Goal: Register for event/course

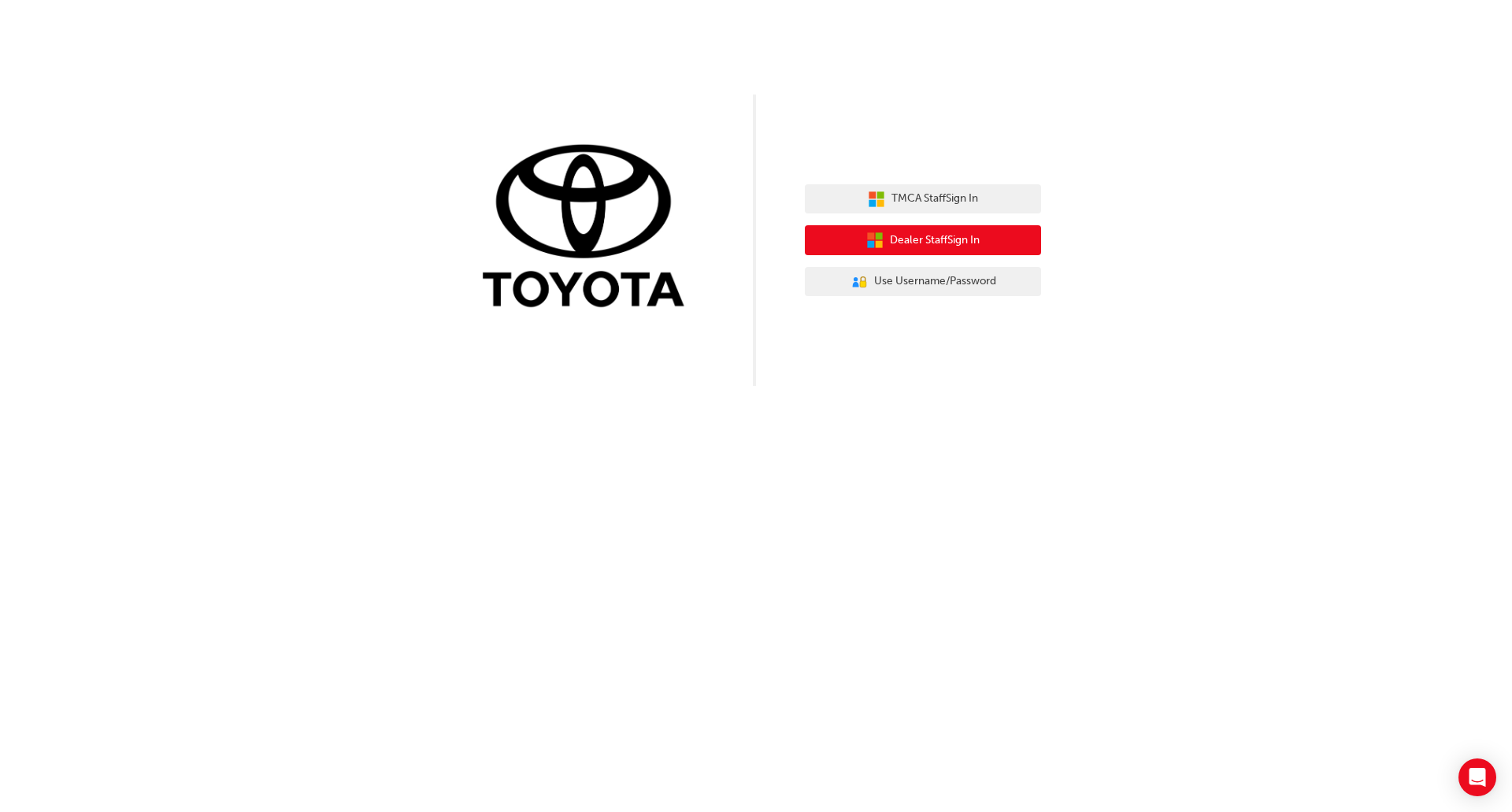
click at [918, 238] on span "Dealer Staff Sign In" at bounding box center [935, 240] width 90 height 18
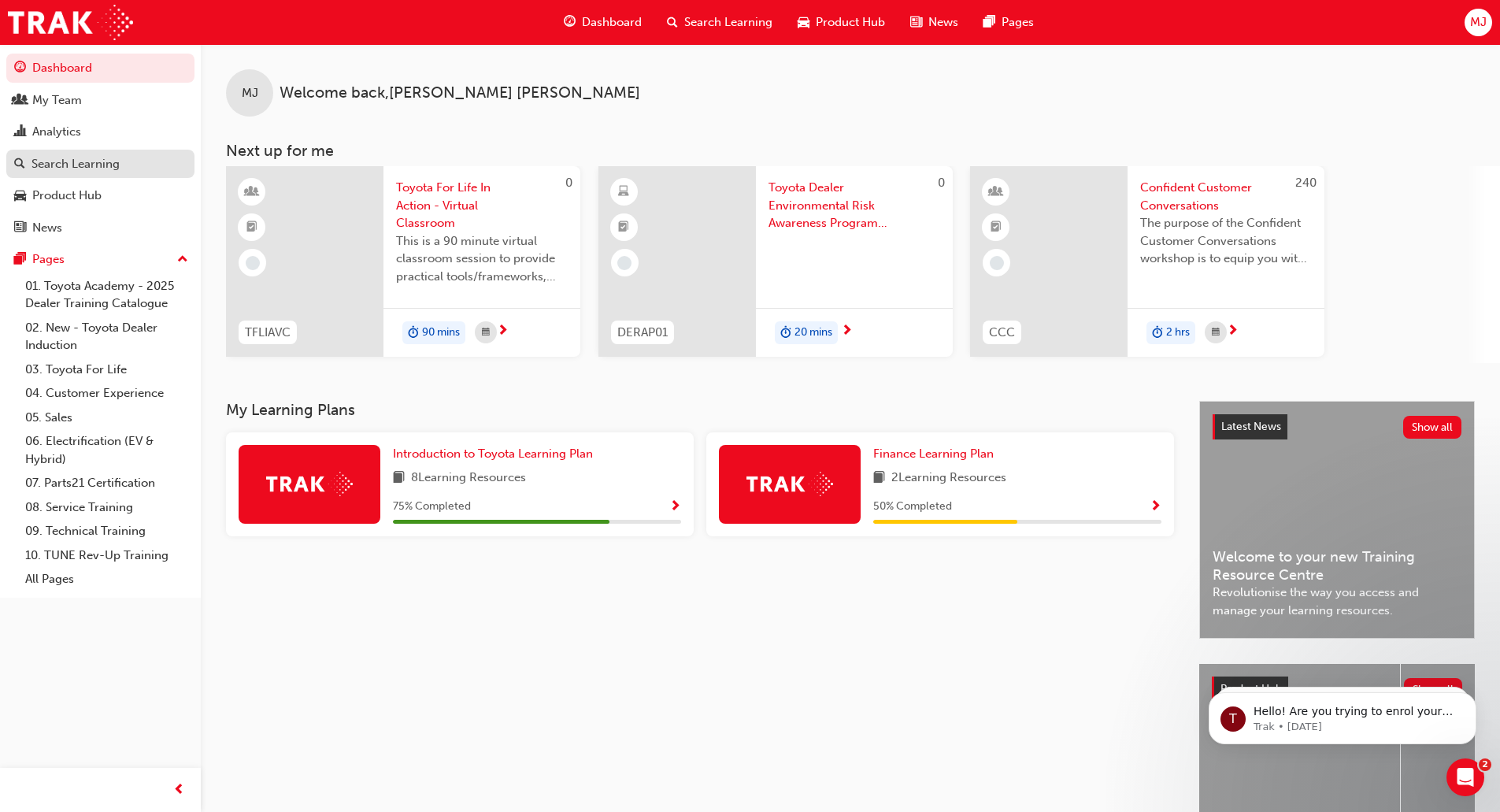
click at [71, 168] on div "Search Learning" at bounding box center [75, 164] width 88 height 18
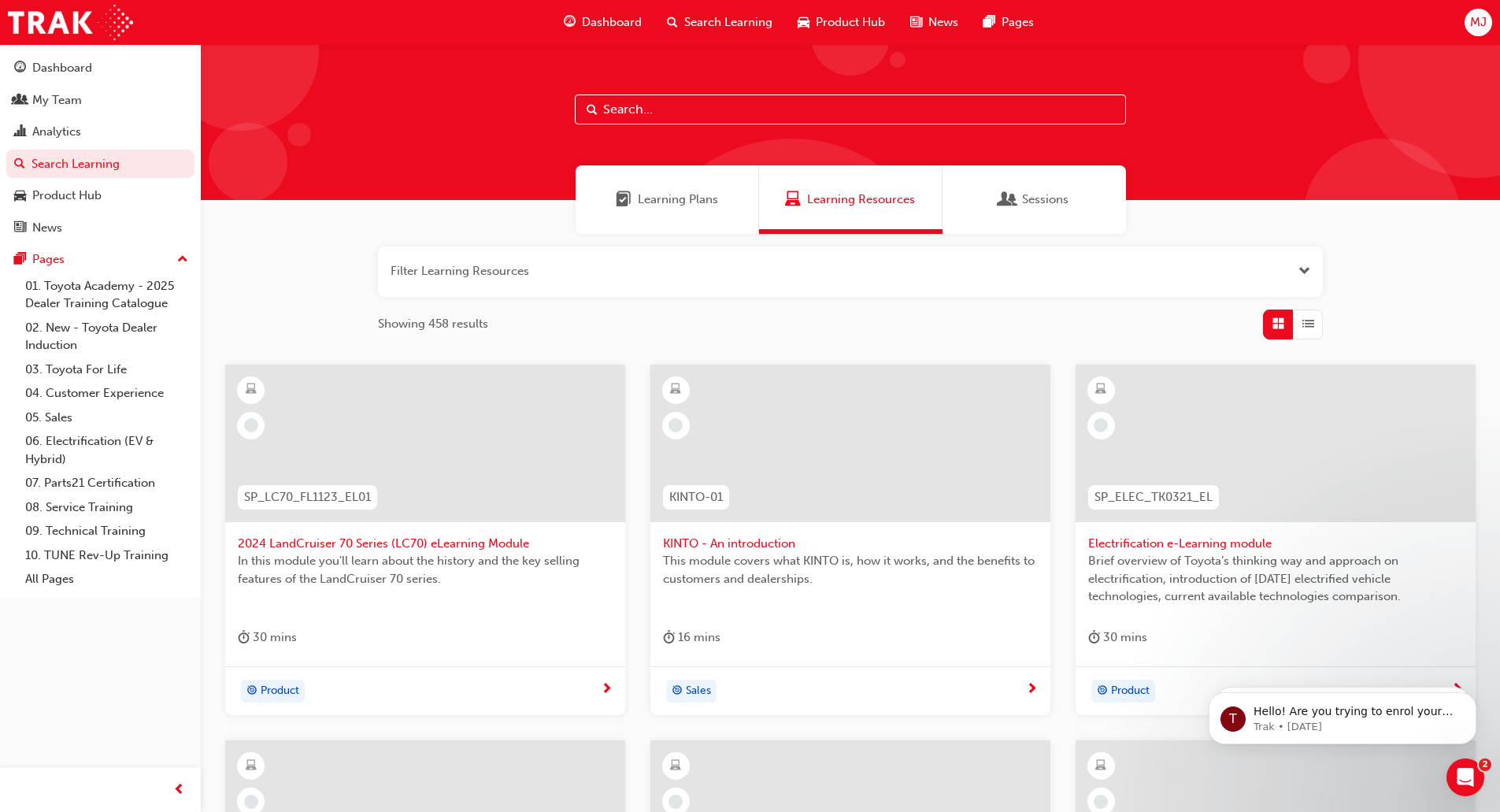
click at [677, 110] on input "text" at bounding box center [849, 109] width 551 height 30
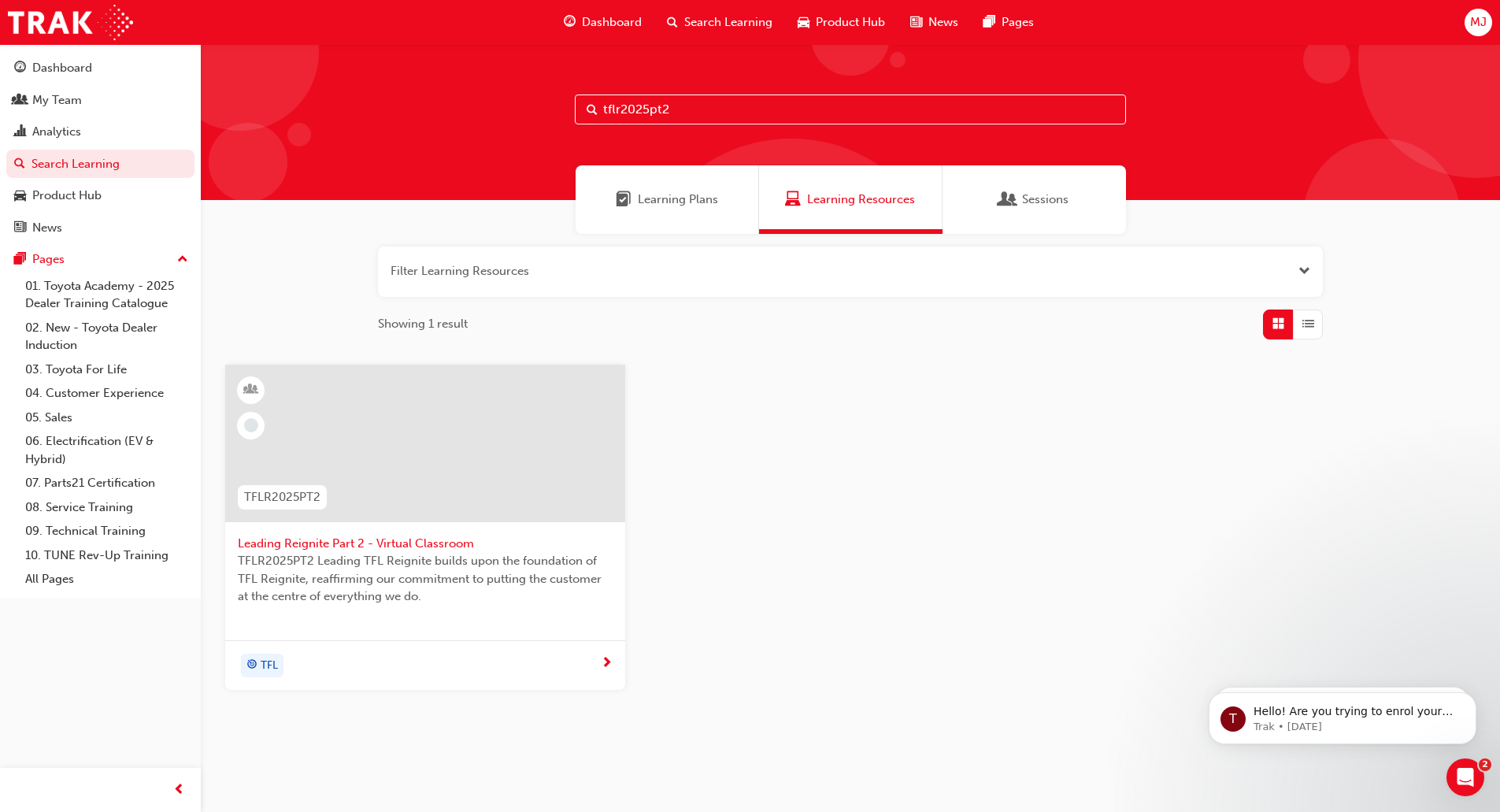
type input "tflr2025pt2"
click at [602, 659] on span "next-icon" at bounding box center [606, 663] width 12 height 14
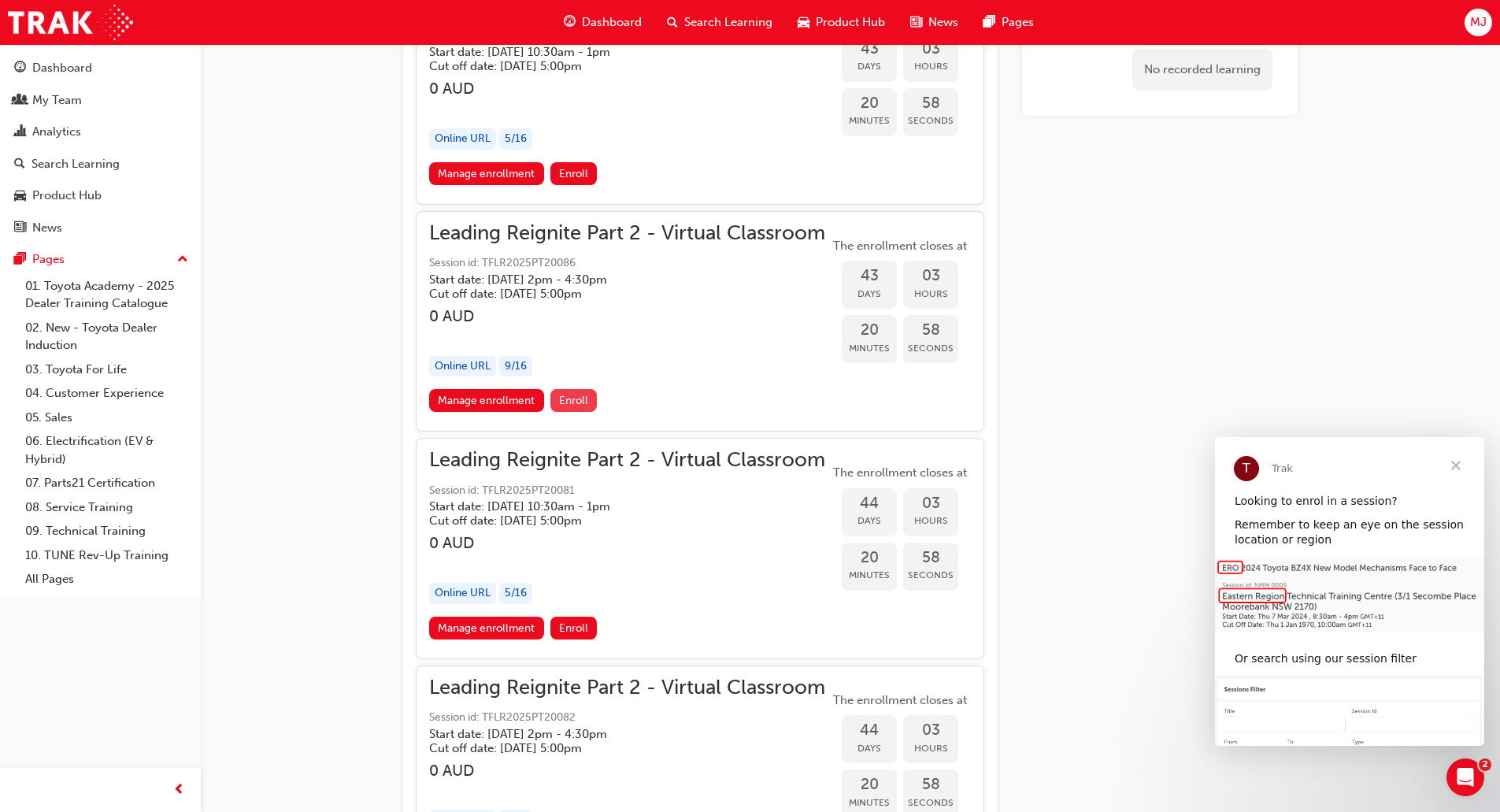
scroll to position [9848, 0]
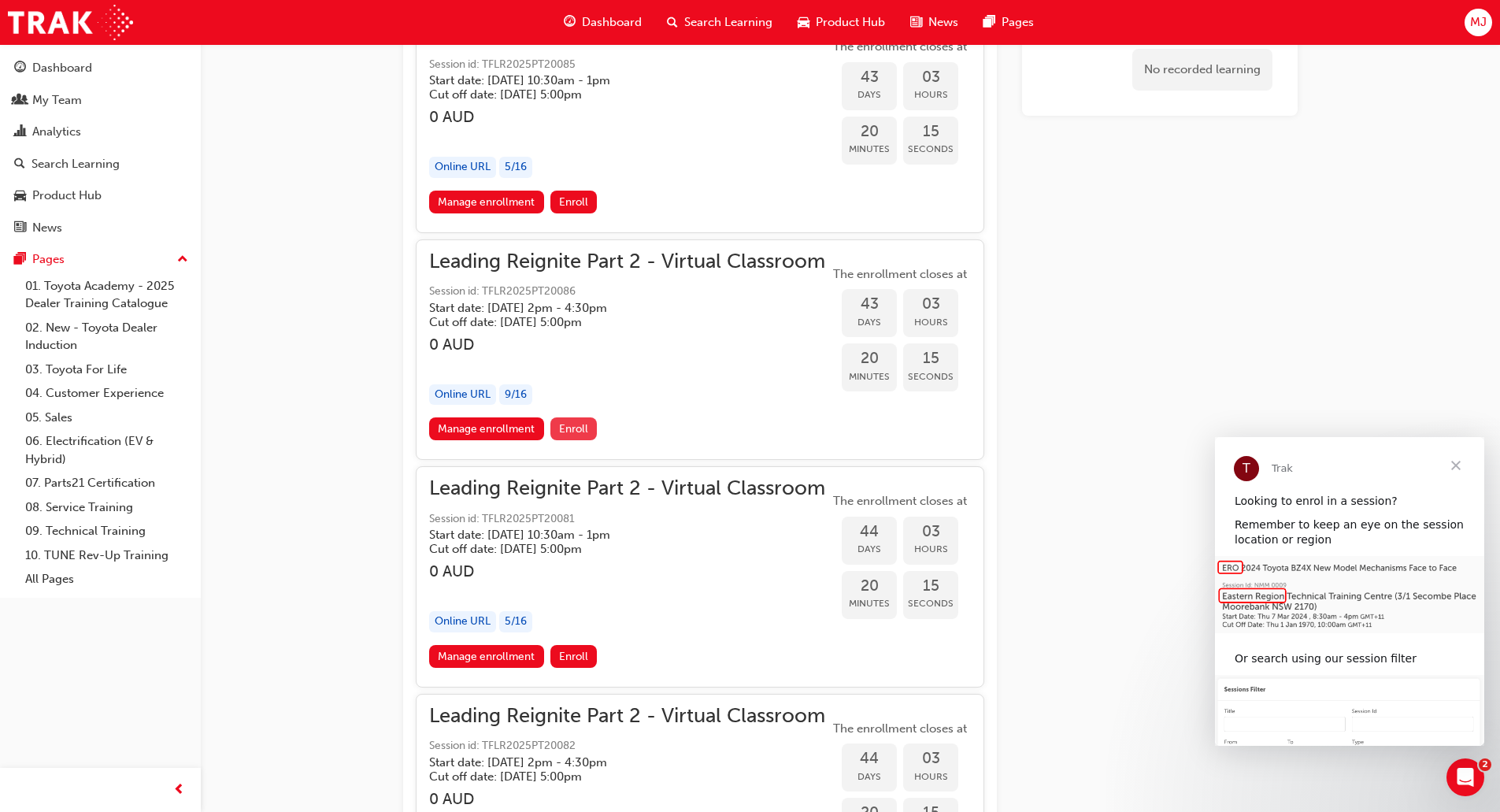
click at [579, 427] on span "Enroll" at bounding box center [574, 428] width 29 height 13
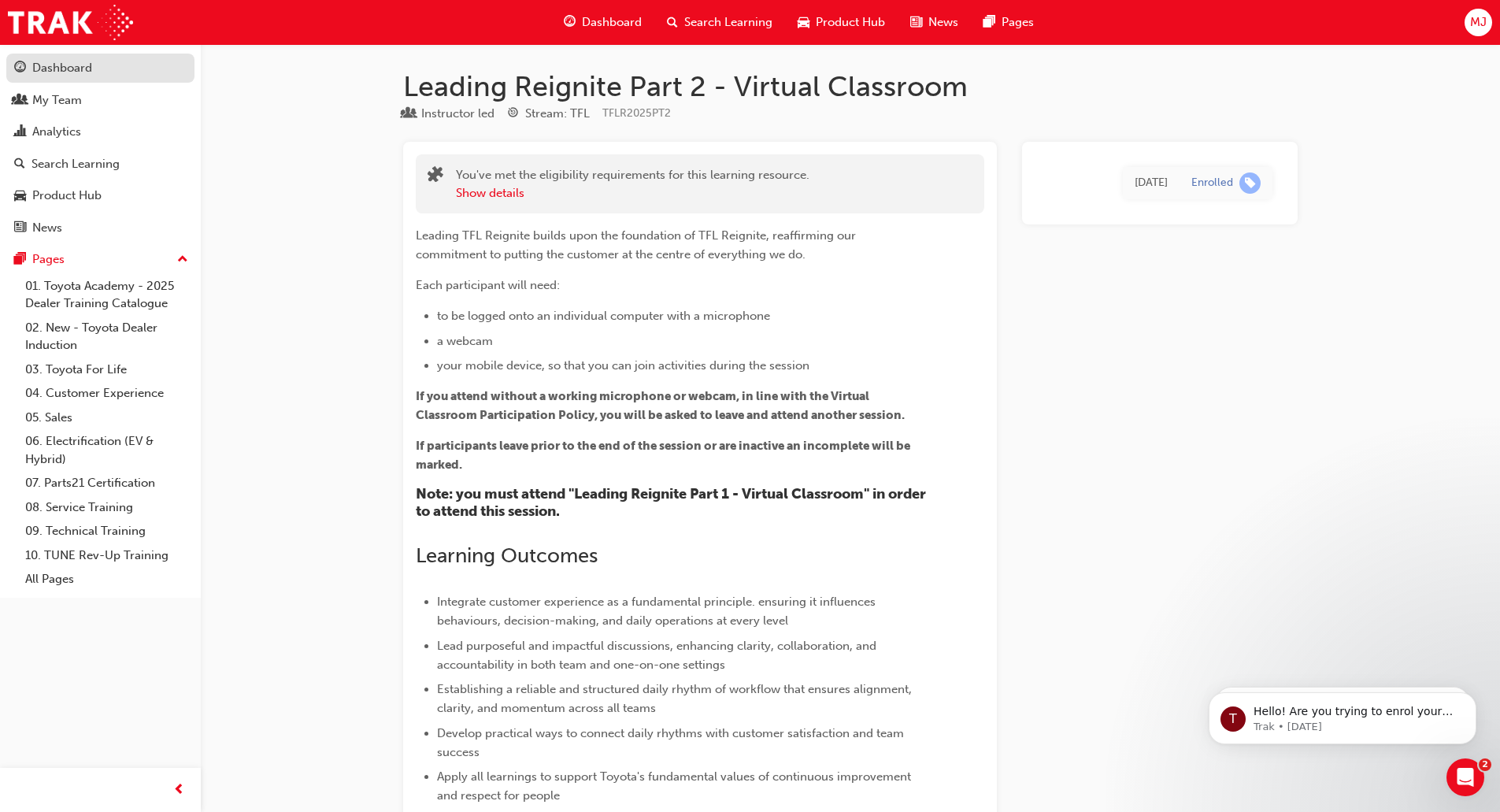
click at [54, 80] on link "Dashboard" at bounding box center [101, 68] width 188 height 29
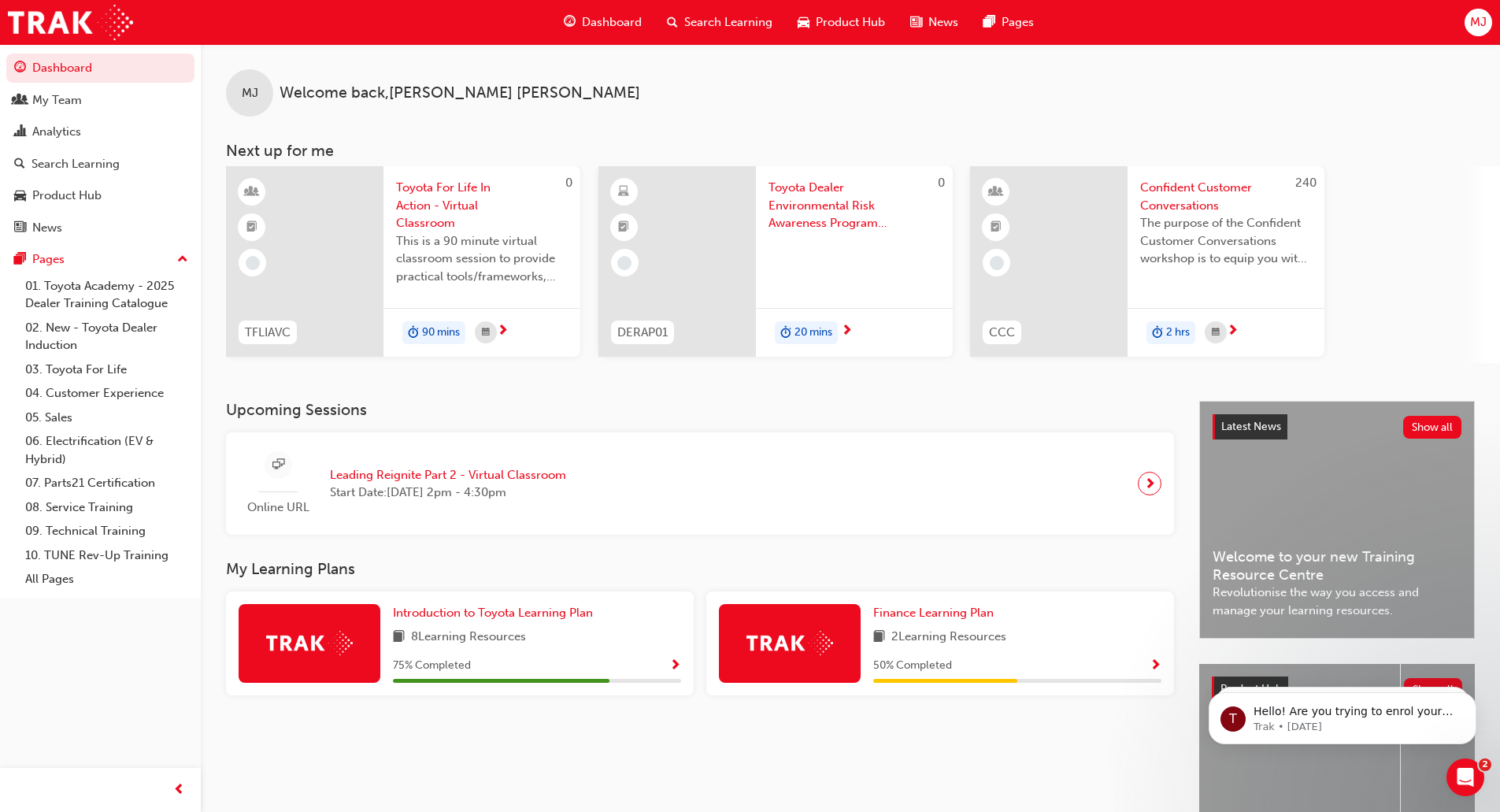
click at [677, 664] on span "Show Progress" at bounding box center [675, 665] width 12 height 14
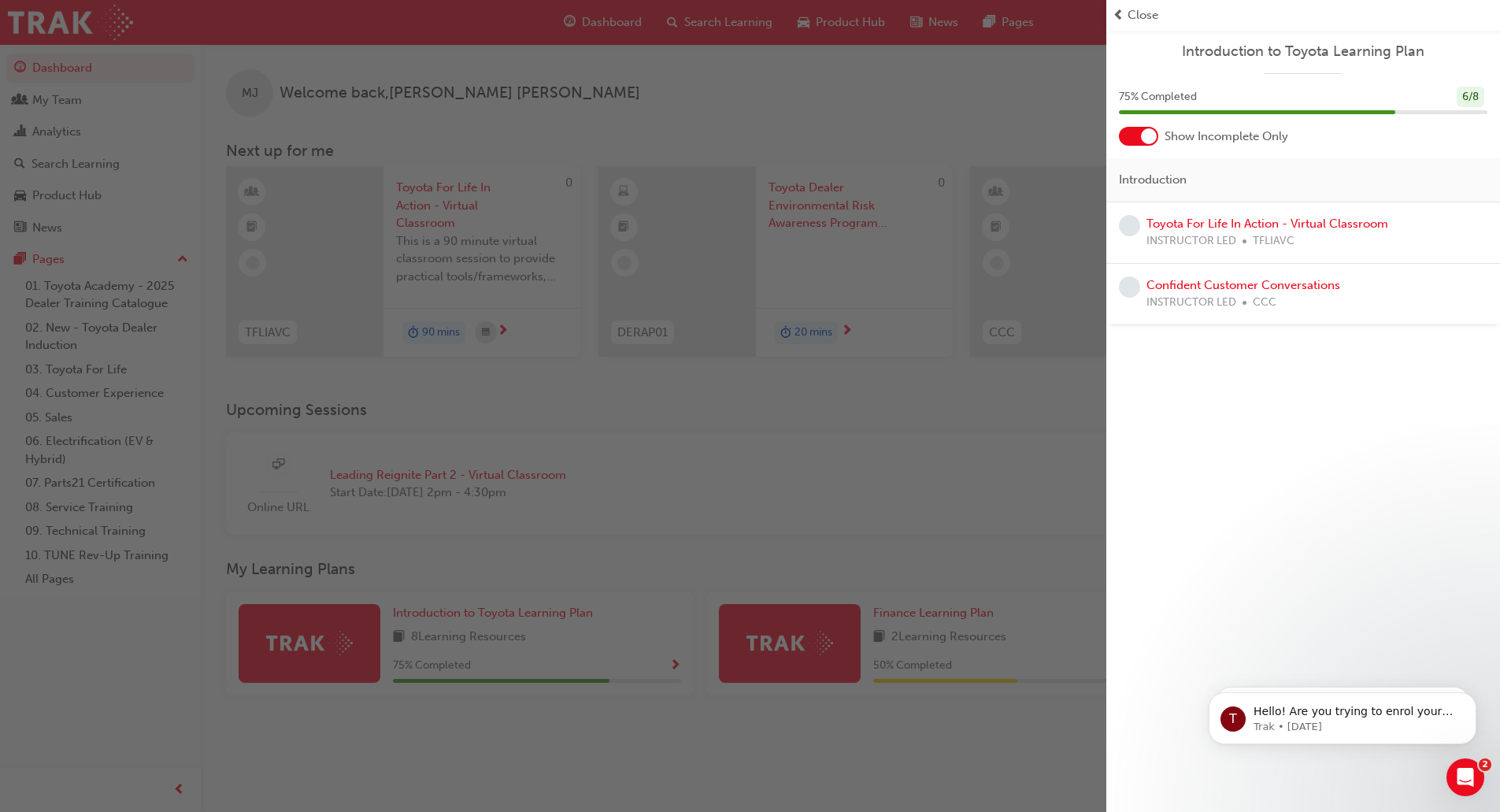
click at [574, 735] on div "button" at bounding box center [553, 406] width 1107 height 812
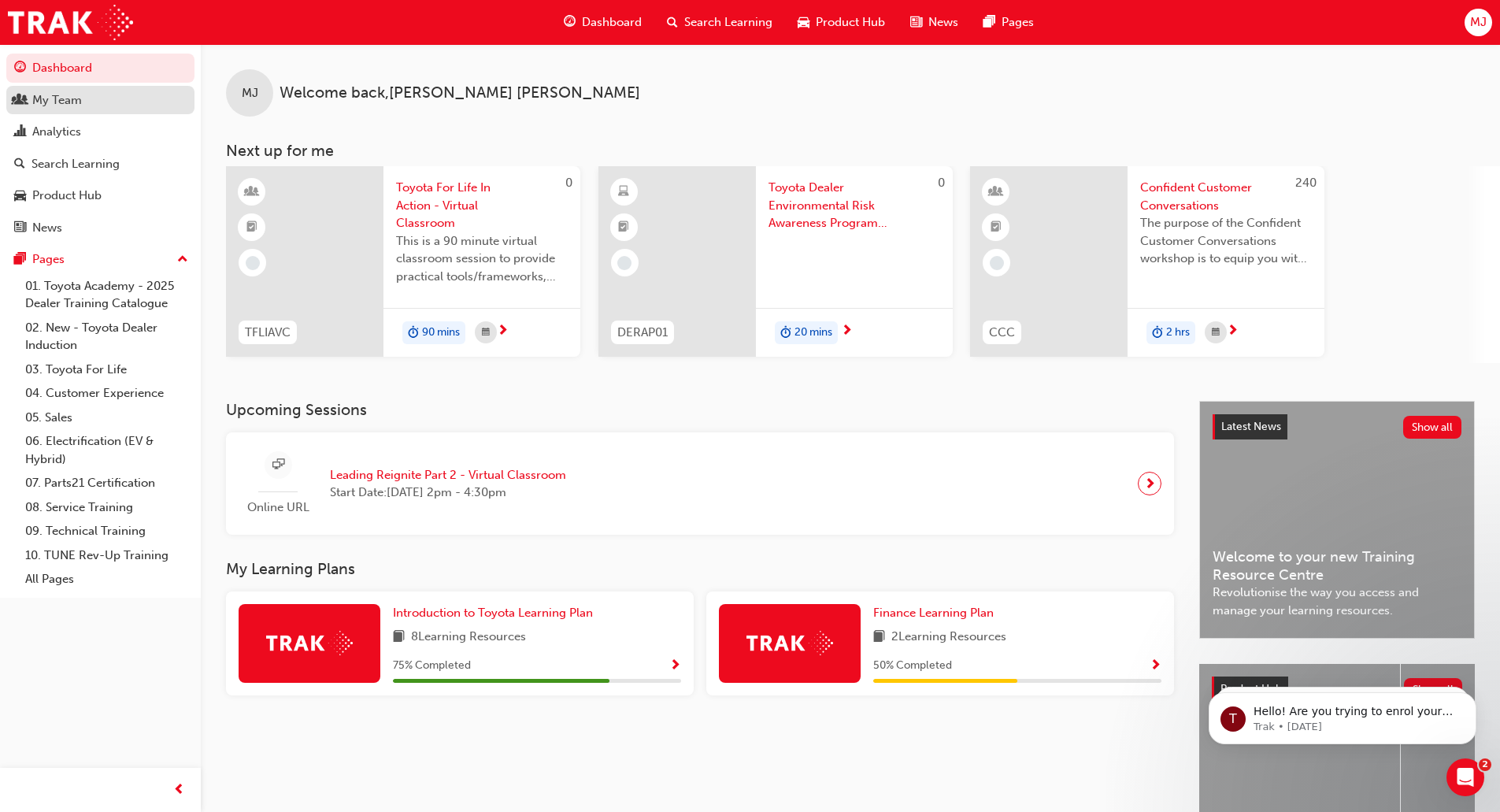
click at [49, 102] on div "My Team" at bounding box center [57, 101] width 49 height 18
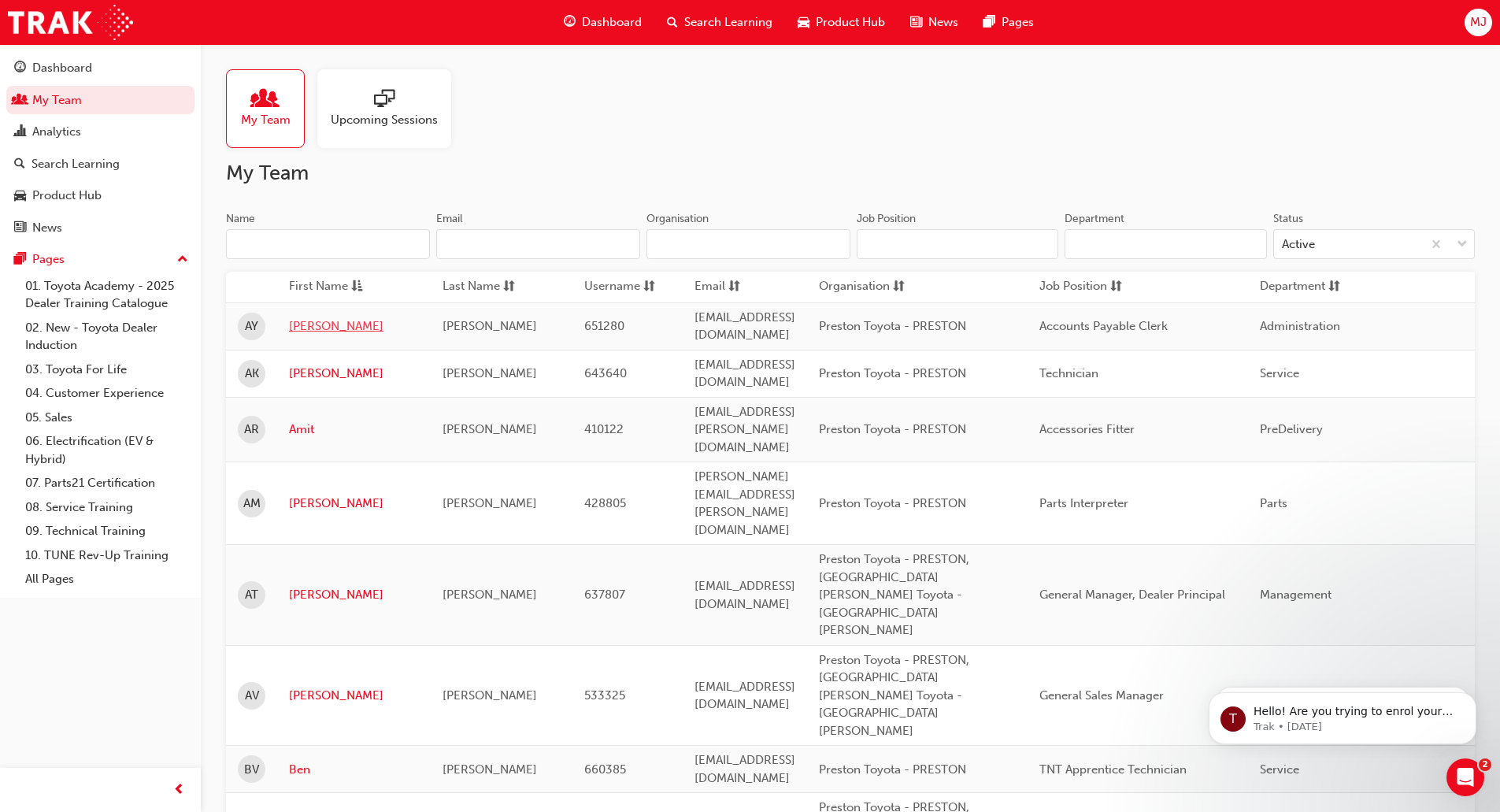
click at [307, 323] on link "Aida" at bounding box center [354, 326] width 130 height 18
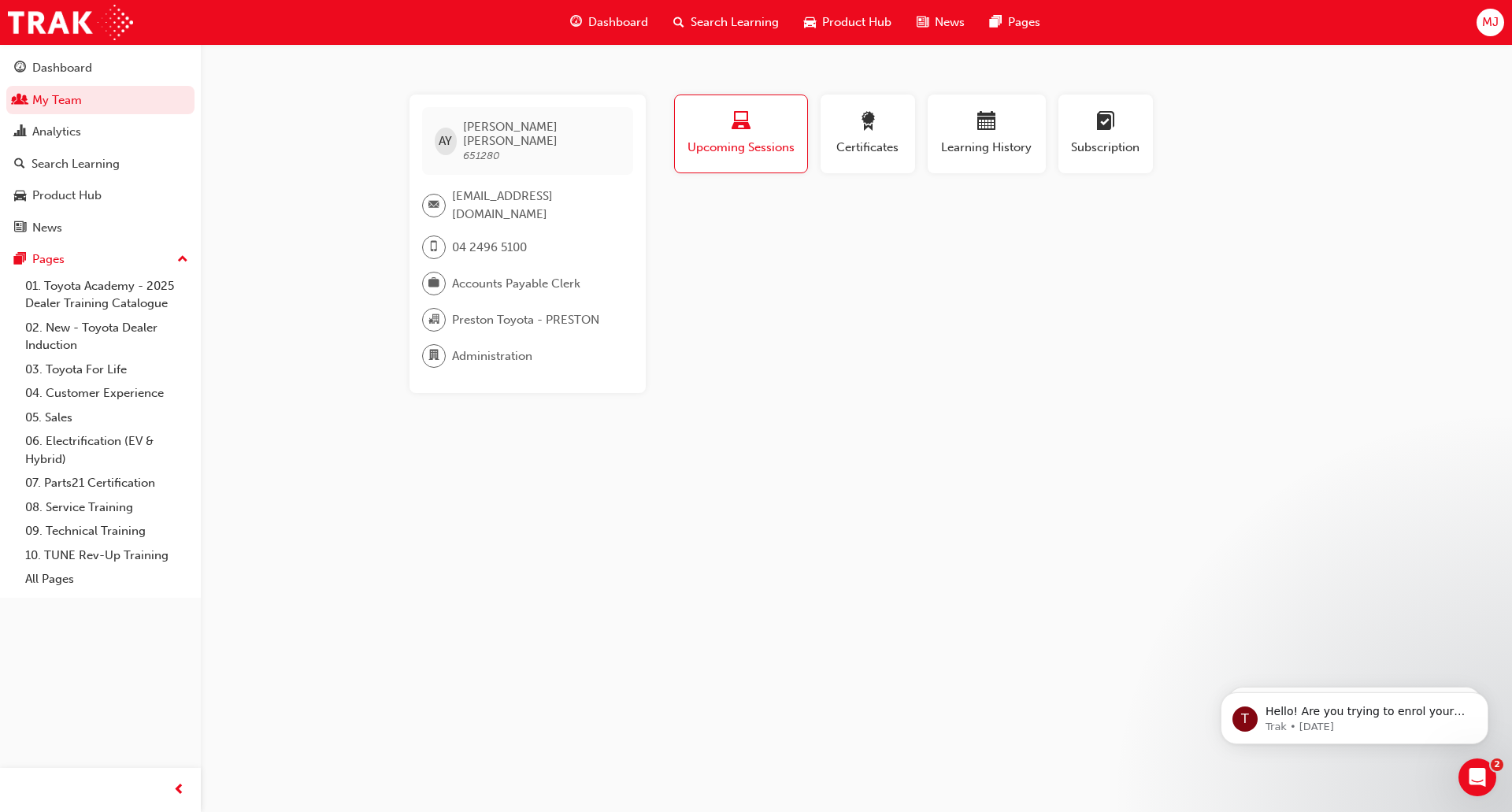
click at [740, 147] on span "Upcoming Sessions" at bounding box center [741, 148] width 109 height 18
click at [733, 143] on span "Upcoming Sessions" at bounding box center [741, 148] width 109 height 18
click at [734, 116] on span "laptop-icon" at bounding box center [741, 122] width 19 height 21
click at [736, 152] on span "Upcoming Sessions" at bounding box center [741, 148] width 109 height 18
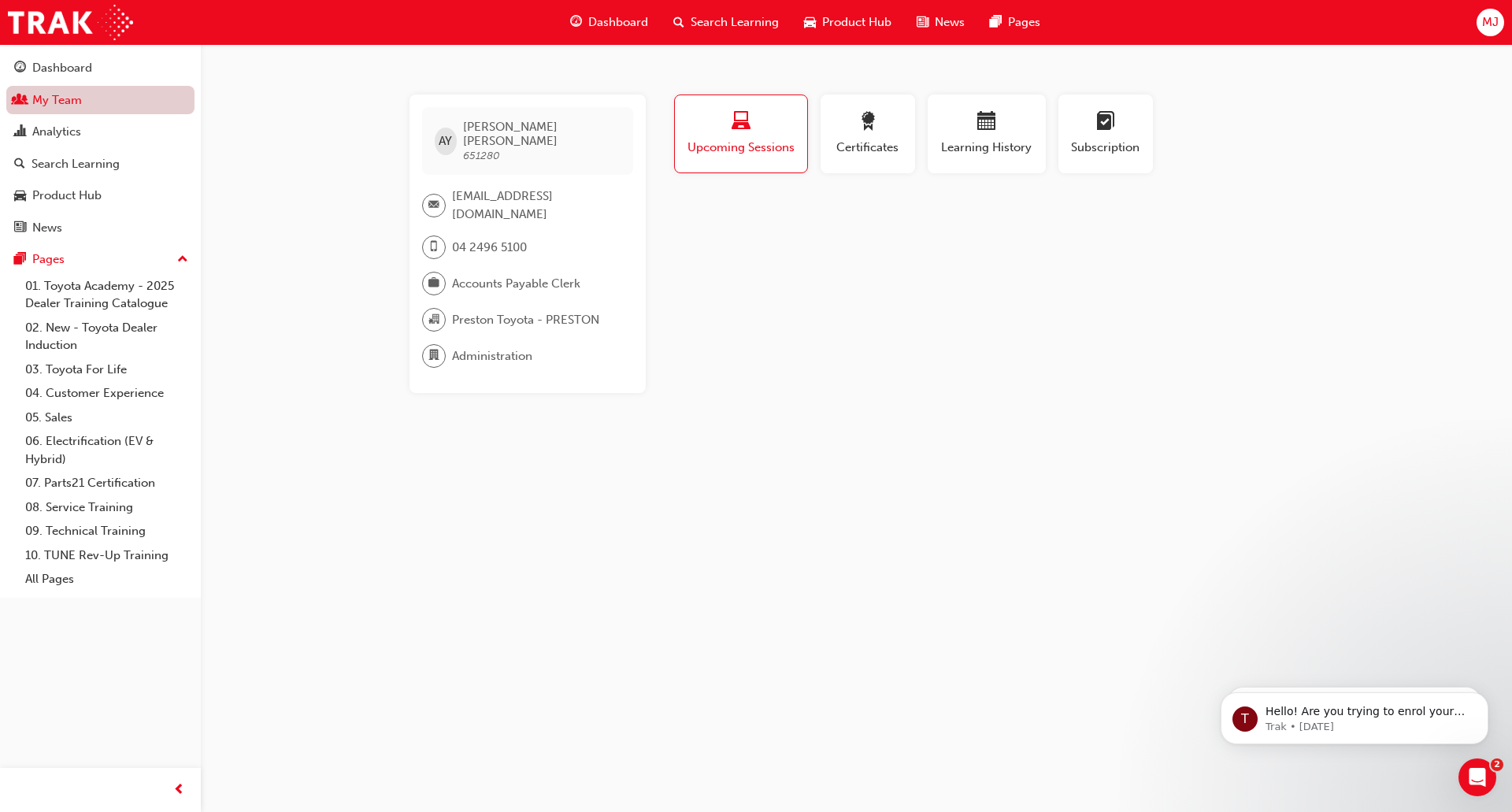
click at [61, 105] on link "My Team" at bounding box center [101, 101] width 188 height 29
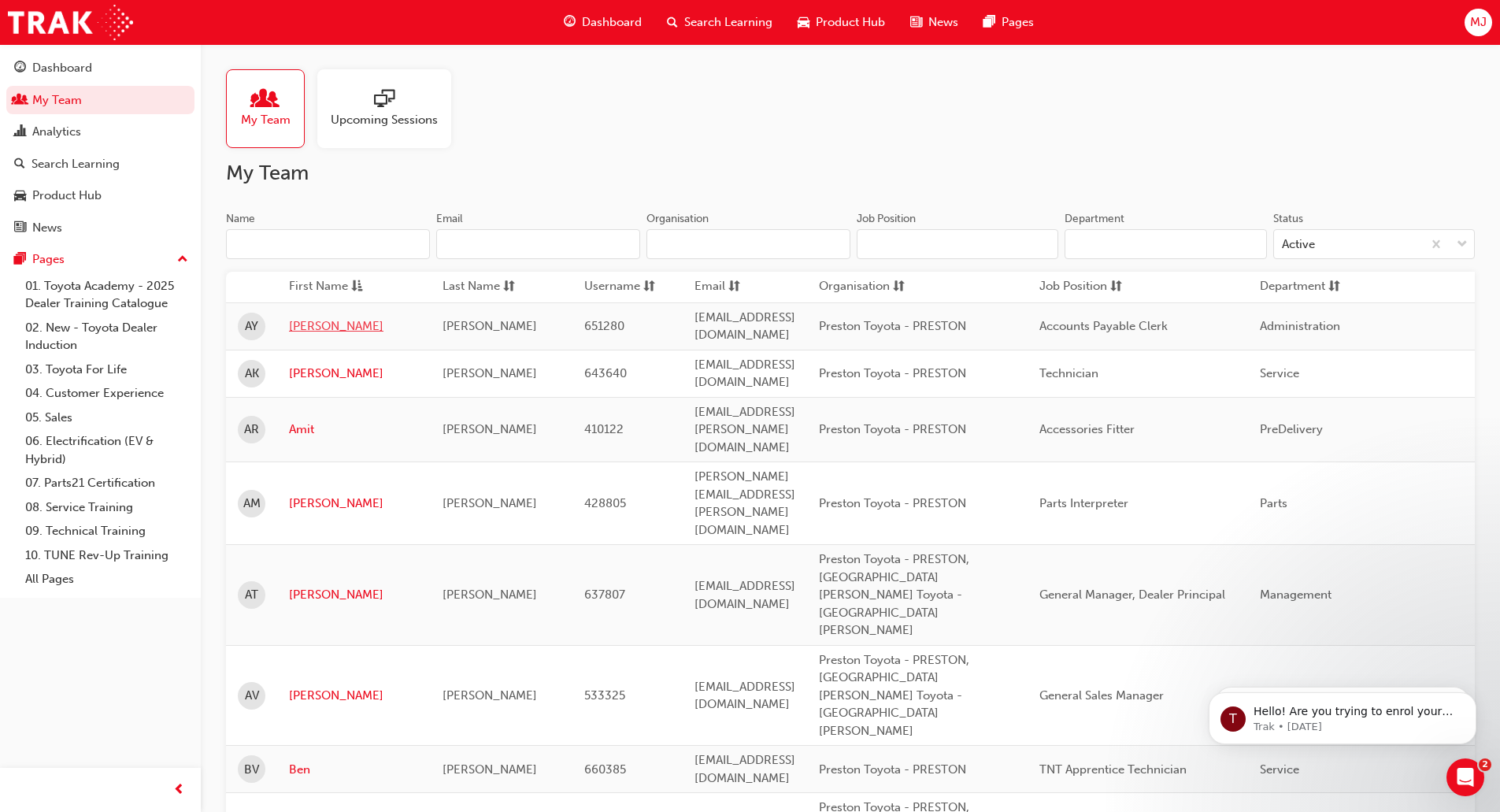
click at [299, 325] on link "Aida" at bounding box center [354, 326] width 130 height 18
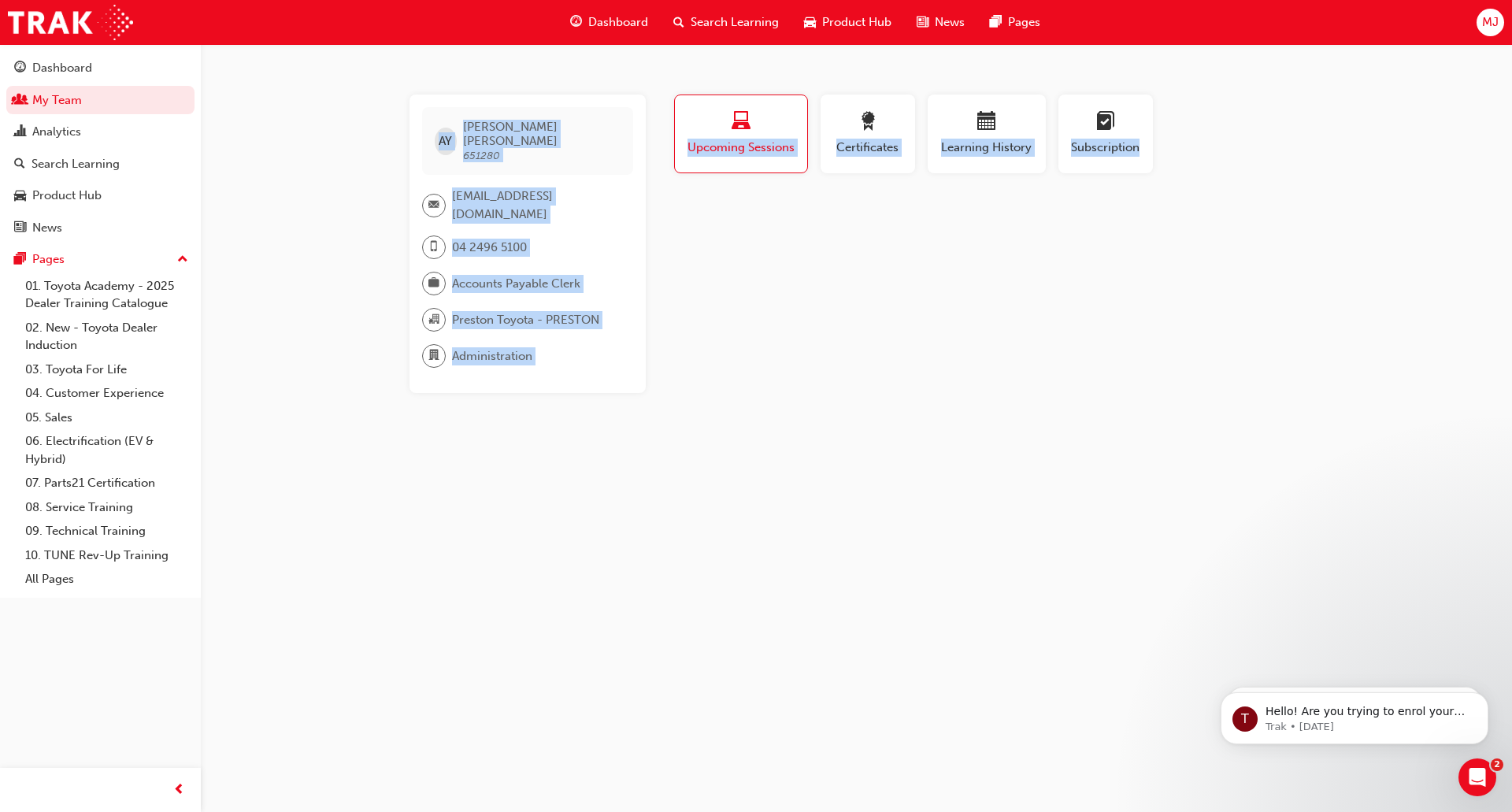
click at [299, 325] on div "AY Aida Younesi 651280 ayounesi@prestontoyota.com.au 04 2496 5100 Accounts Paya…" at bounding box center [756, 406] width 1512 height 812
click at [730, 143] on span "Upcoming Sessions" at bounding box center [741, 148] width 109 height 18
click at [742, 117] on span "laptop-icon" at bounding box center [741, 122] width 19 height 21
click at [61, 71] on div "Dashboard" at bounding box center [62, 68] width 60 height 18
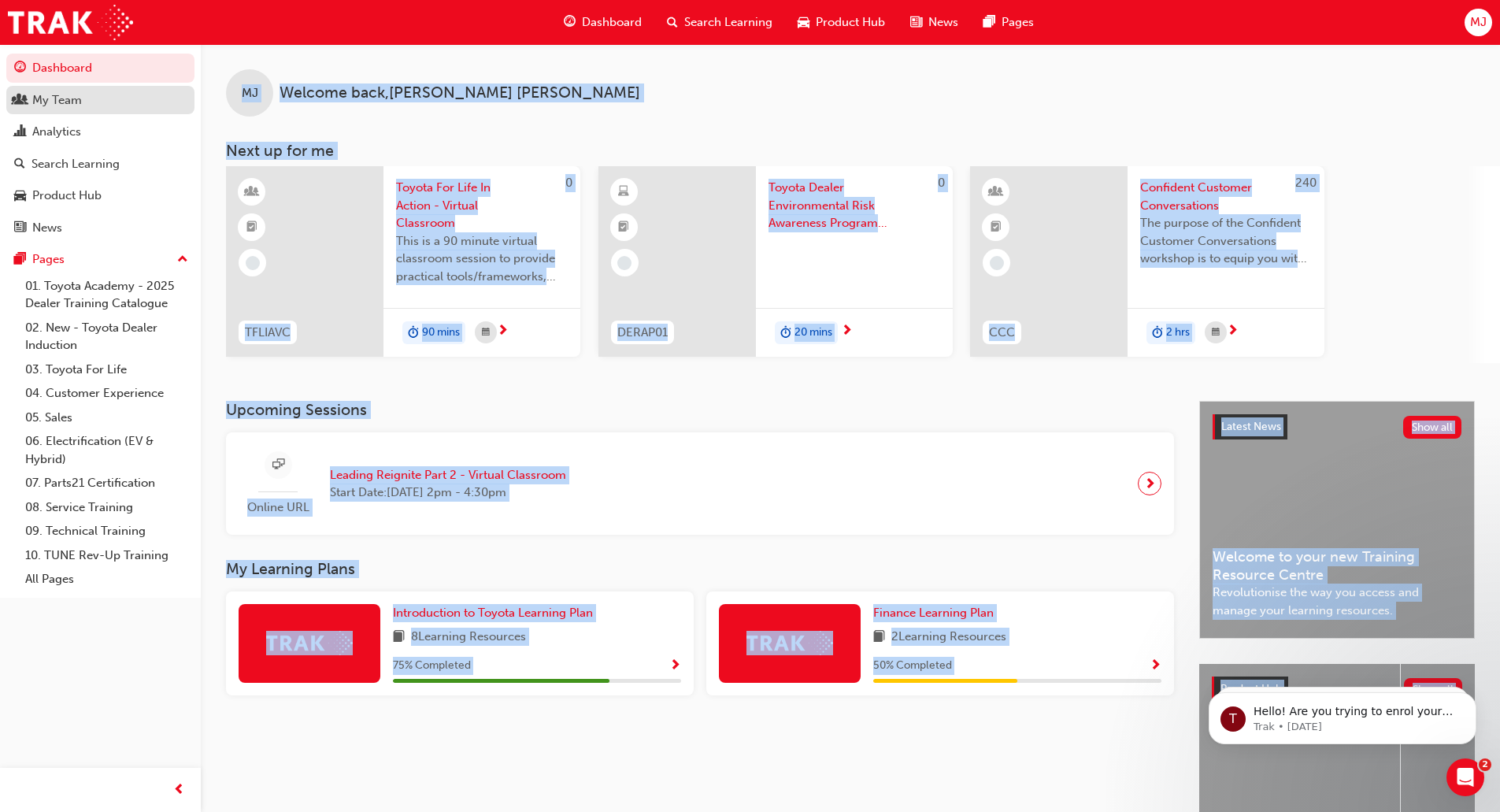
click at [62, 110] on link "My Team" at bounding box center [101, 101] width 188 height 29
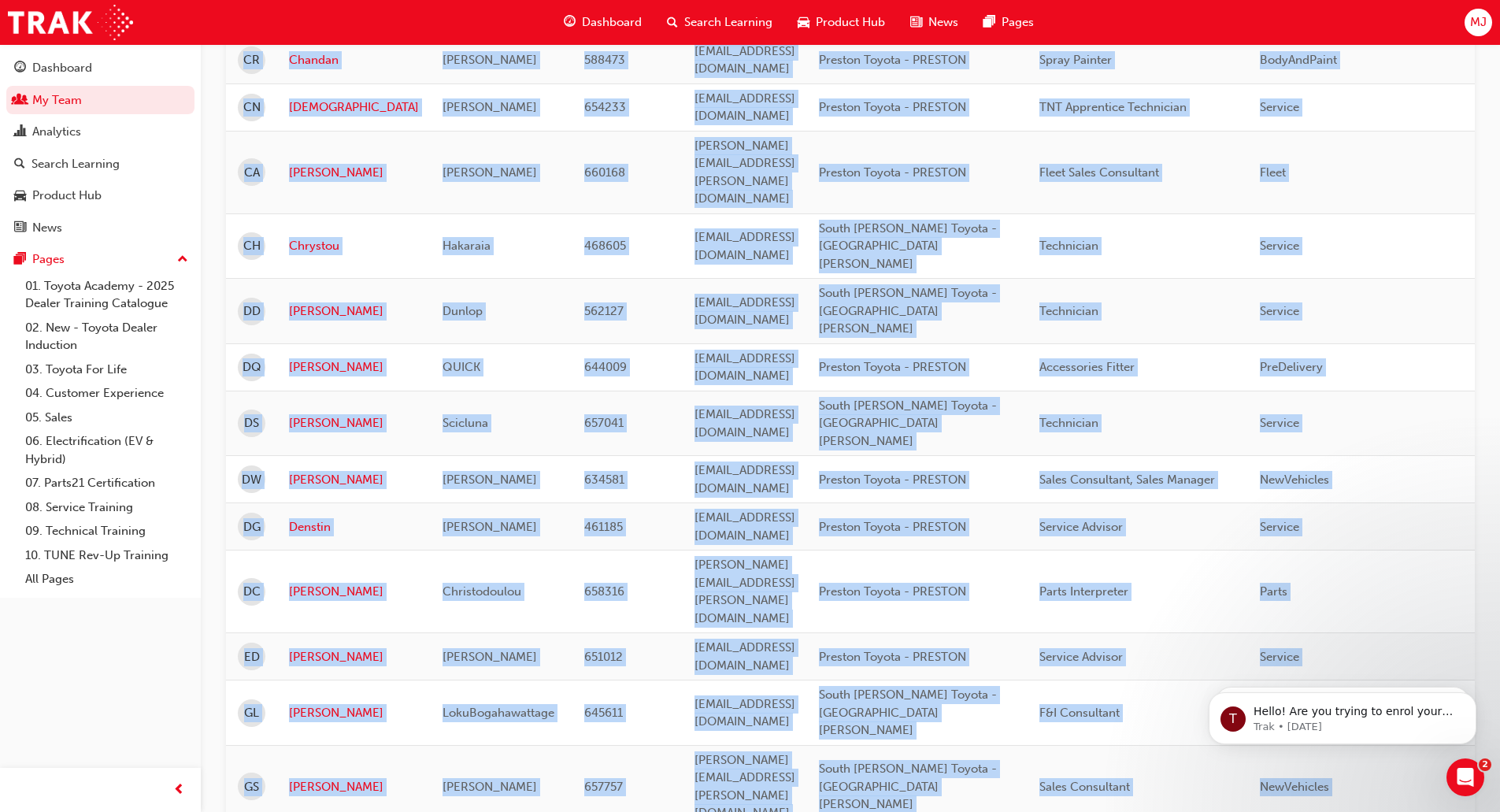
scroll to position [866, 0]
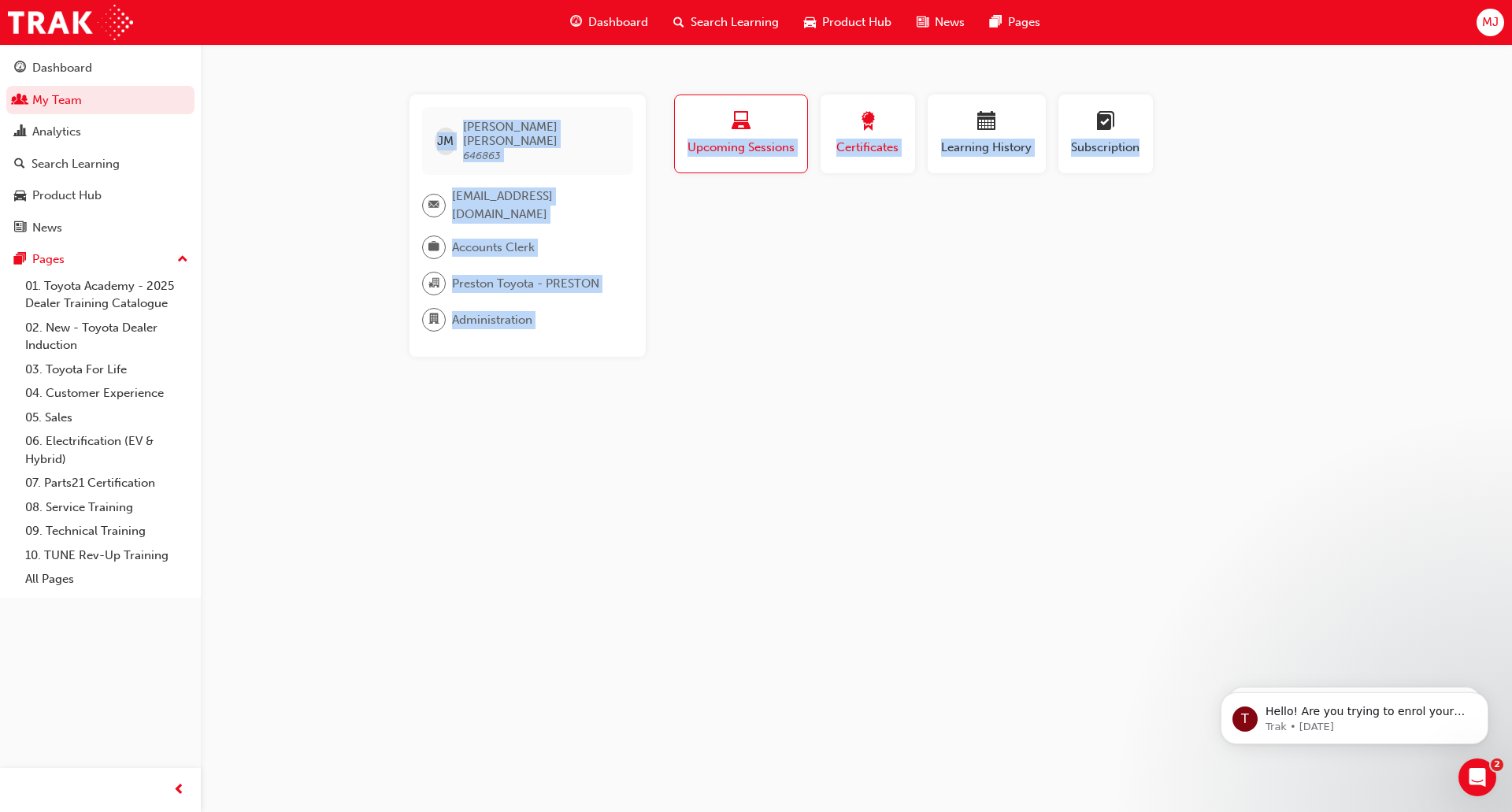
click at [864, 138] on div "Certificates" at bounding box center [868, 134] width 71 height 45
click at [717, 120] on div "button" at bounding box center [741, 124] width 110 height 24
click at [1006, 141] on span "Learning History" at bounding box center [987, 148] width 94 height 18
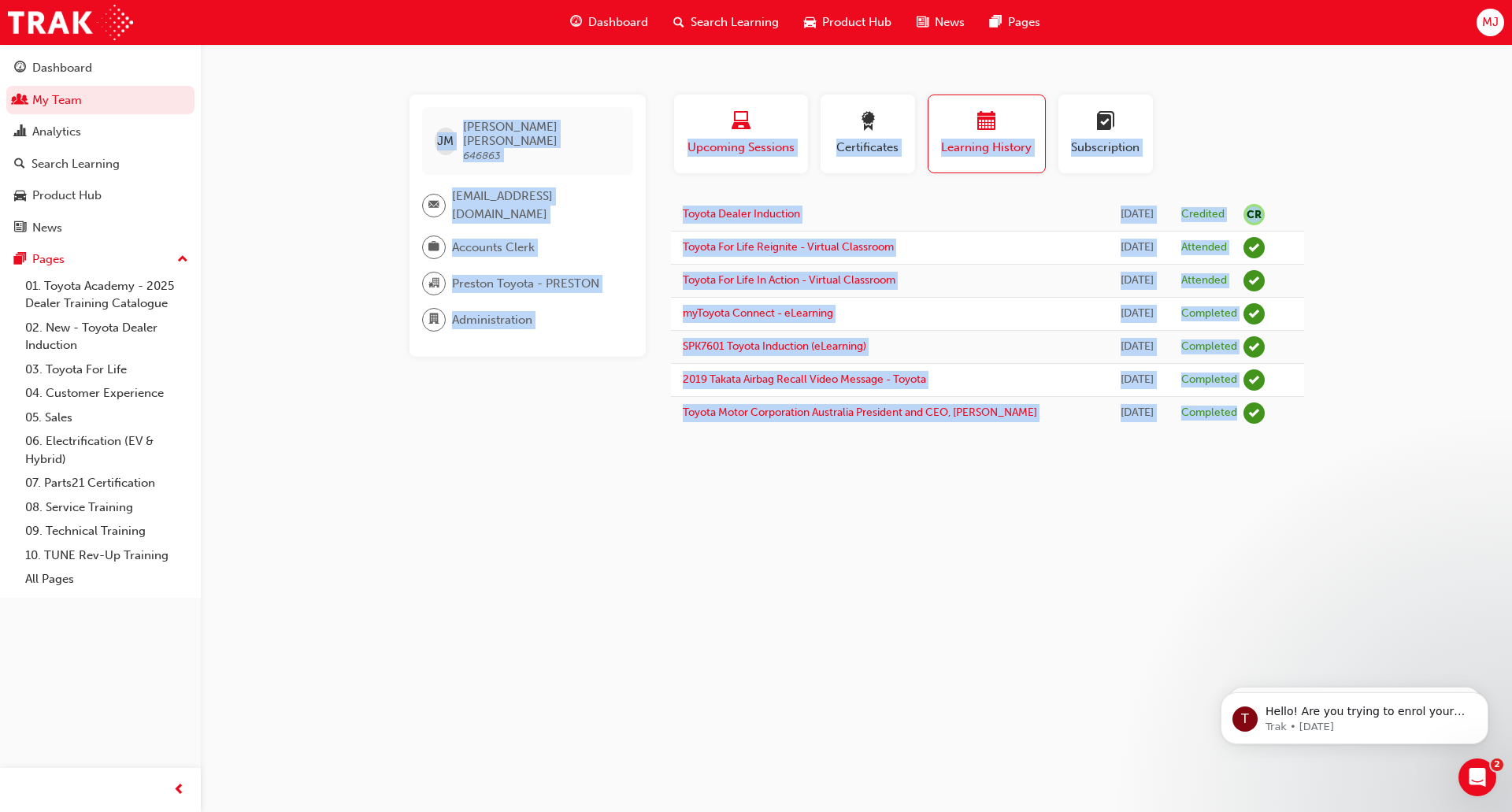
click at [749, 149] on span "Upcoming Sessions" at bounding box center [741, 148] width 110 height 18
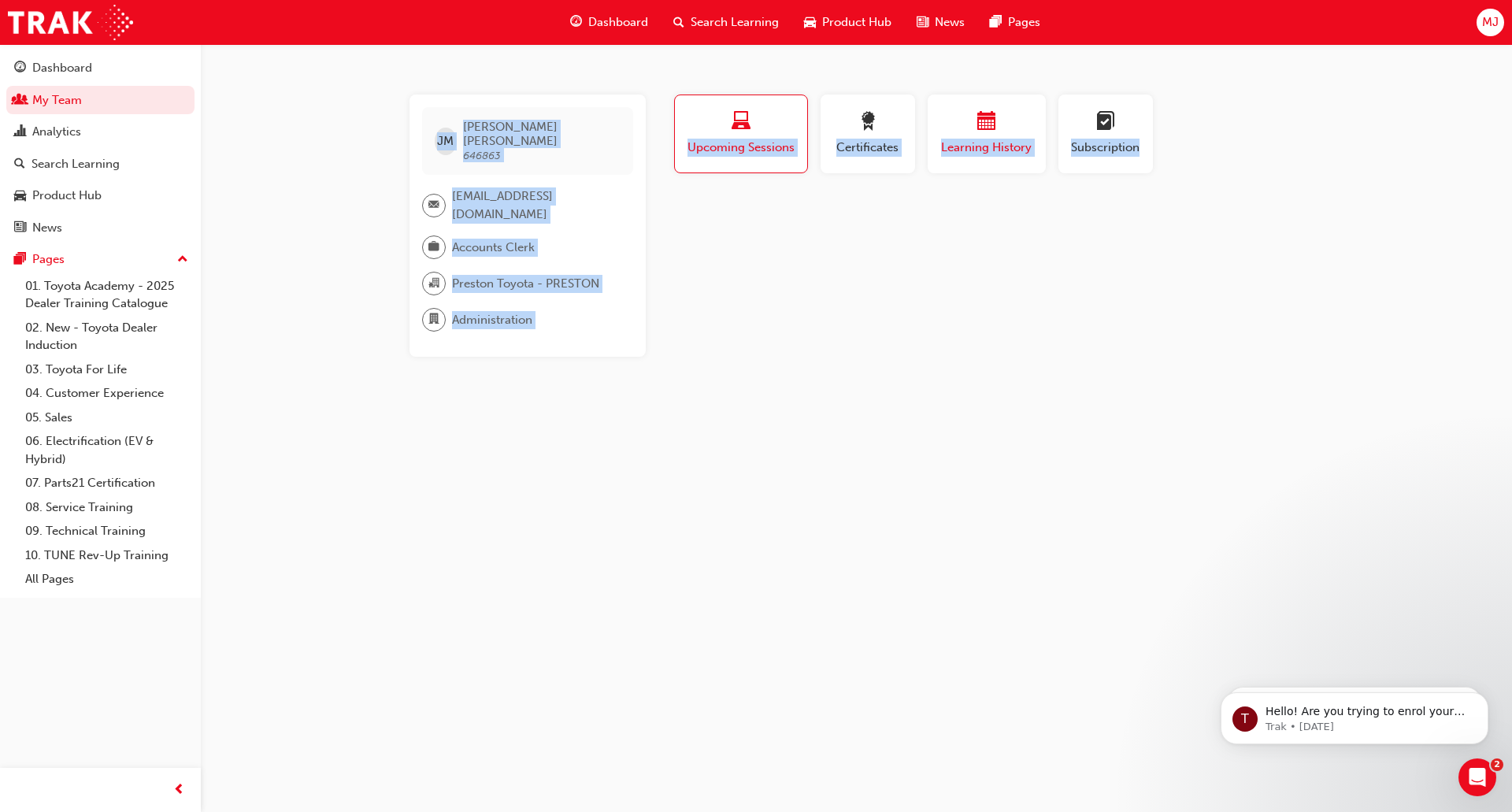
click at [980, 131] on span "calendar-icon" at bounding box center [986, 122] width 19 height 21
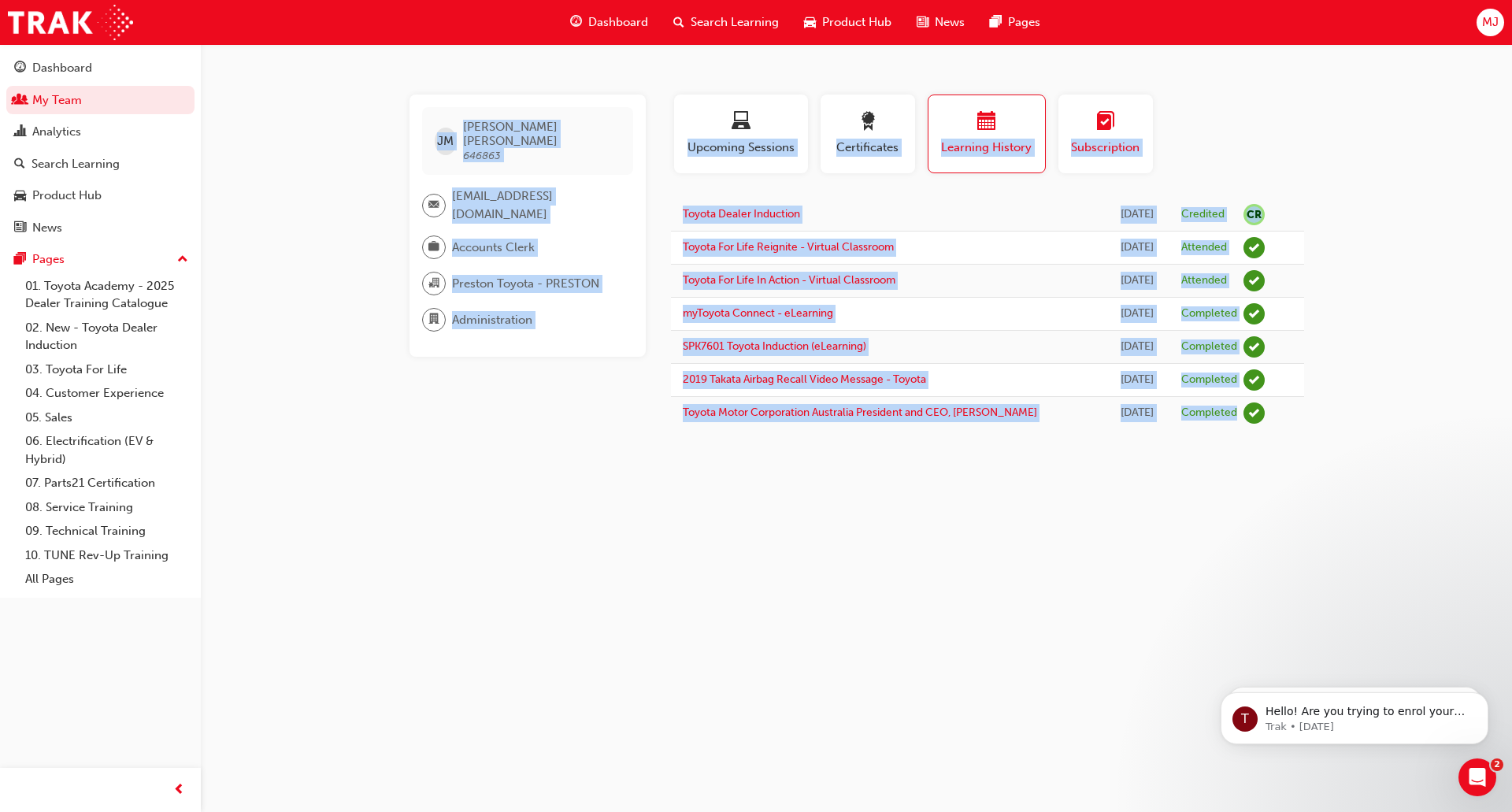
click at [1116, 139] on span "Subscription" at bounding box center [1105, 148] width 71 height 18
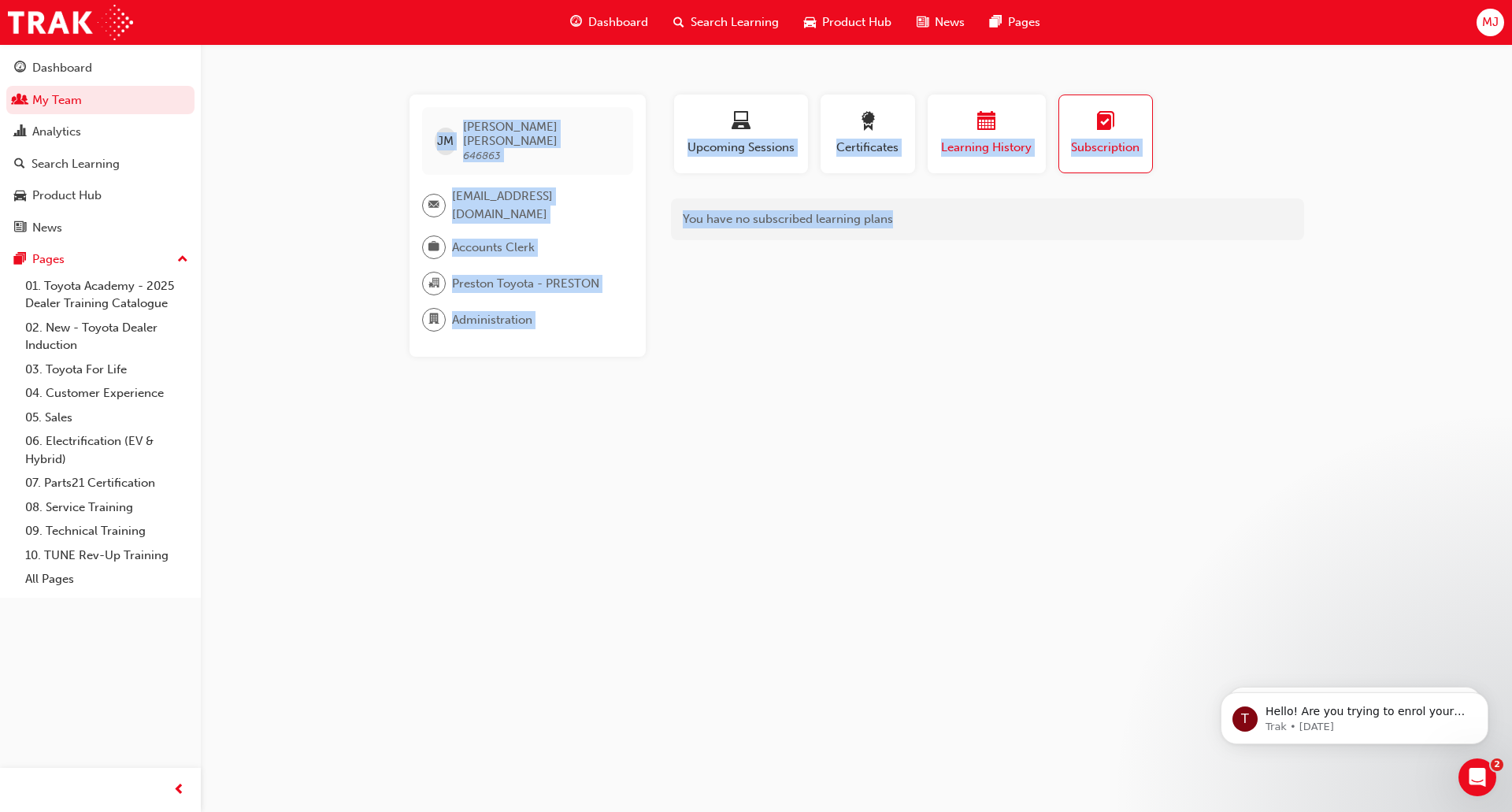
click at [976, 138] on div "Learning History" at bounding box center [987, 134] width 94 height 45
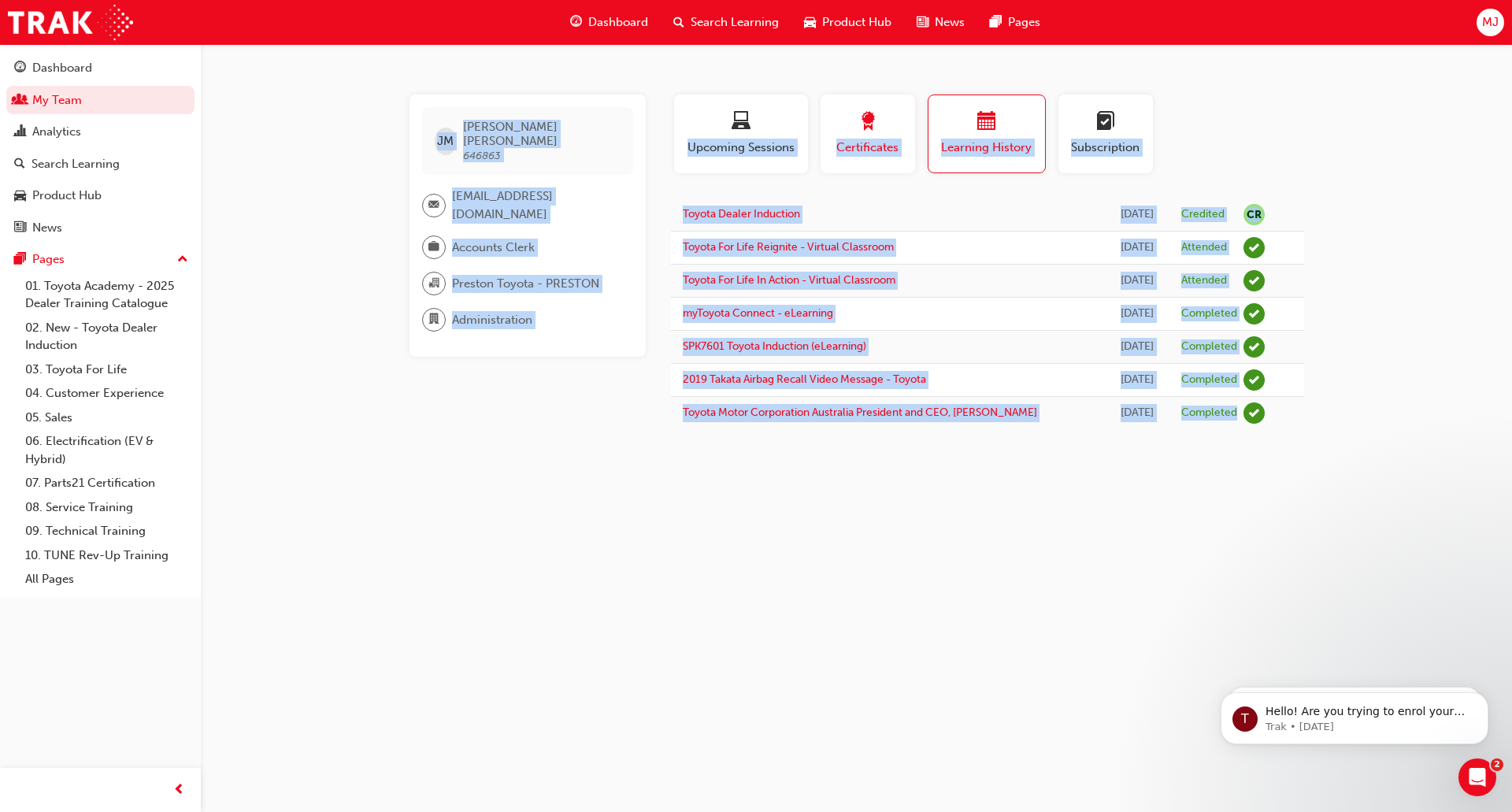
click at [863, 133] on span "award-icon" at bounding box center [868, 122] width 19 height 21
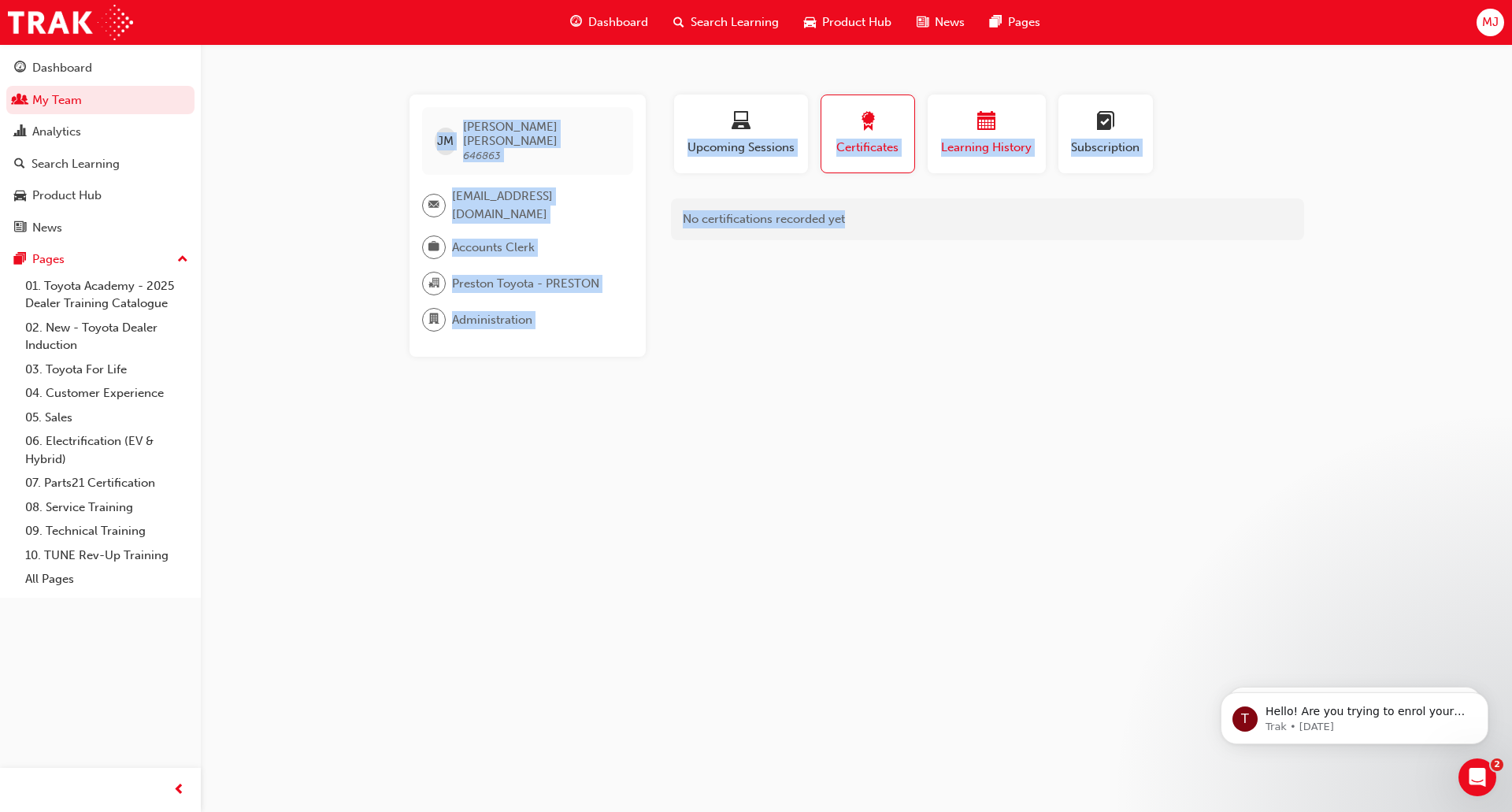
click at [953, 142] on span "Learning History" at bounding box center [987, 148] width 94 height 18
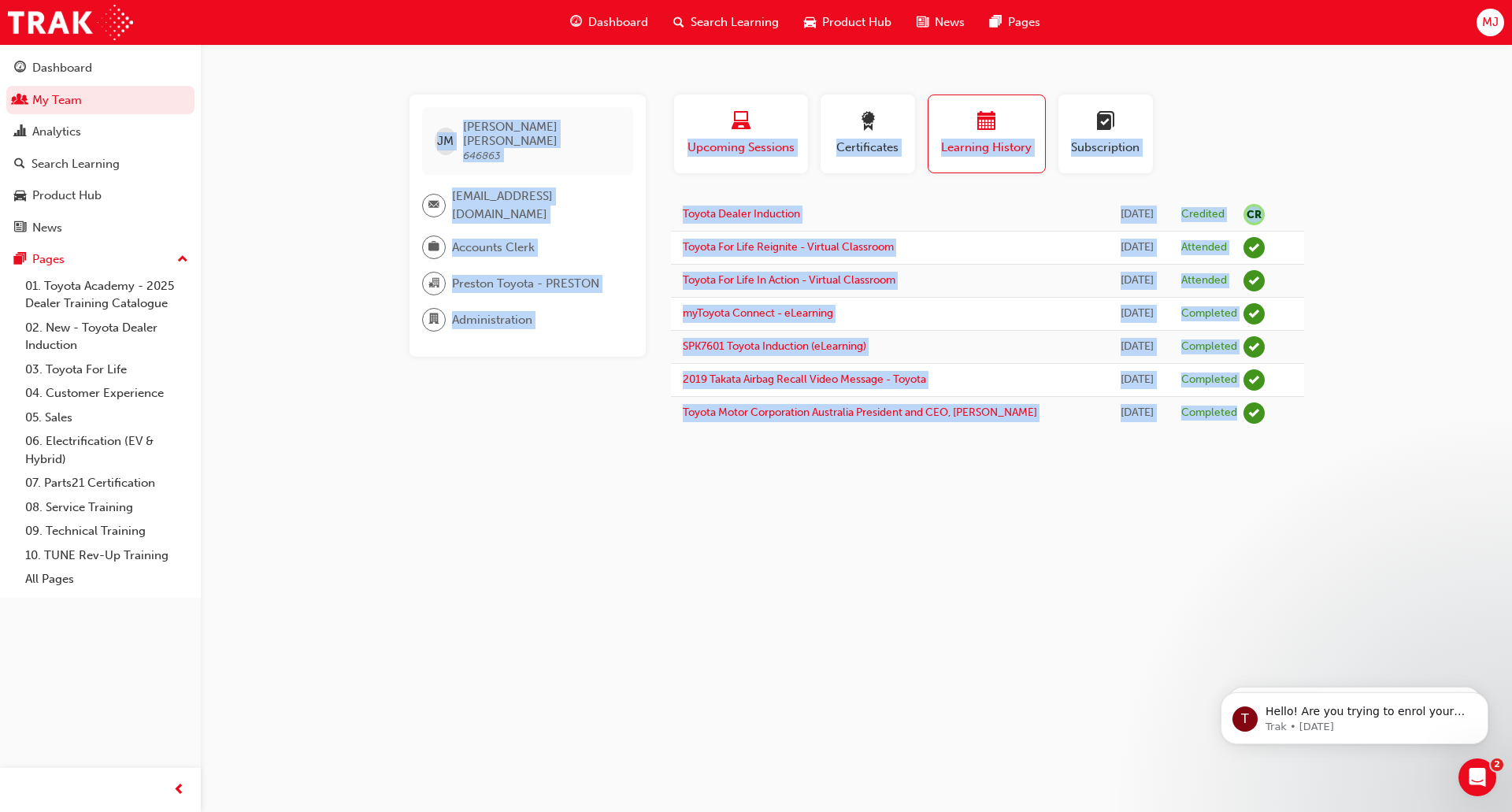
click at [733, 147] on span "Upcoming Sessions" at bounding box center [741, 148] width 110 height 18
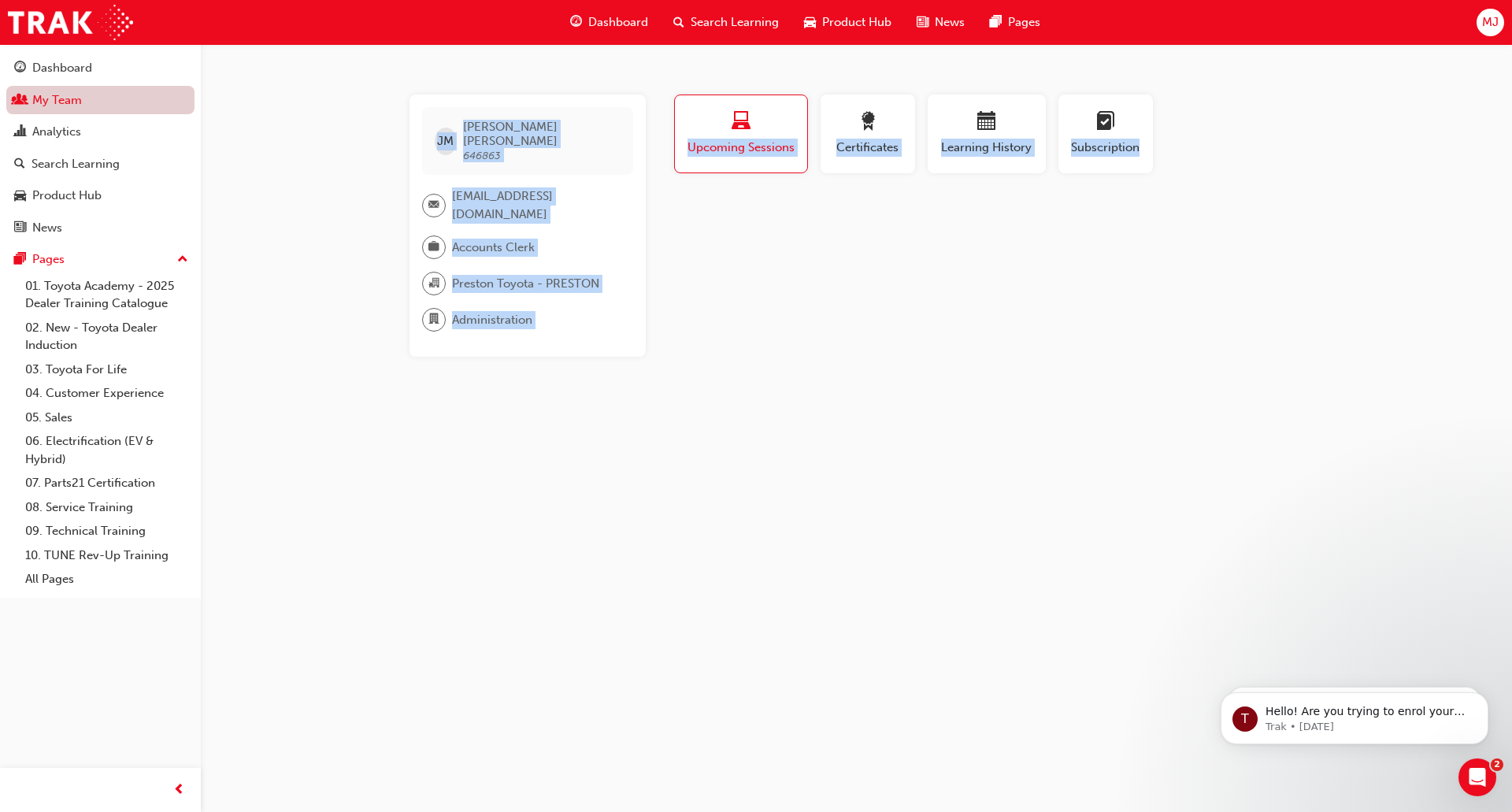
click at [45, 108] on link "My Team" at bounding box center [101, 101] width 188 height 29
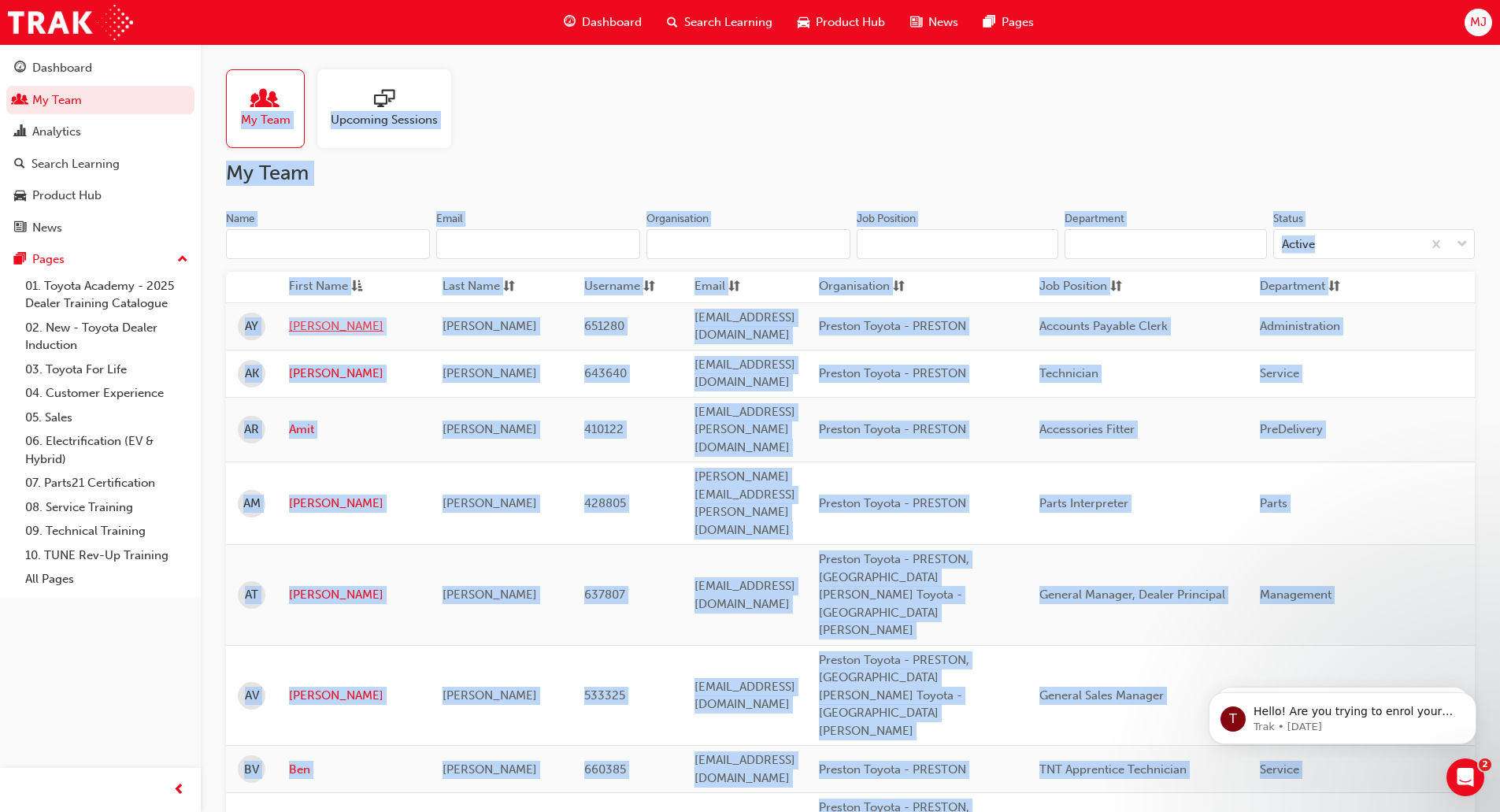
click at [302, 324] on link "Aida" at bounding box center [354, 326] width 130 height 18
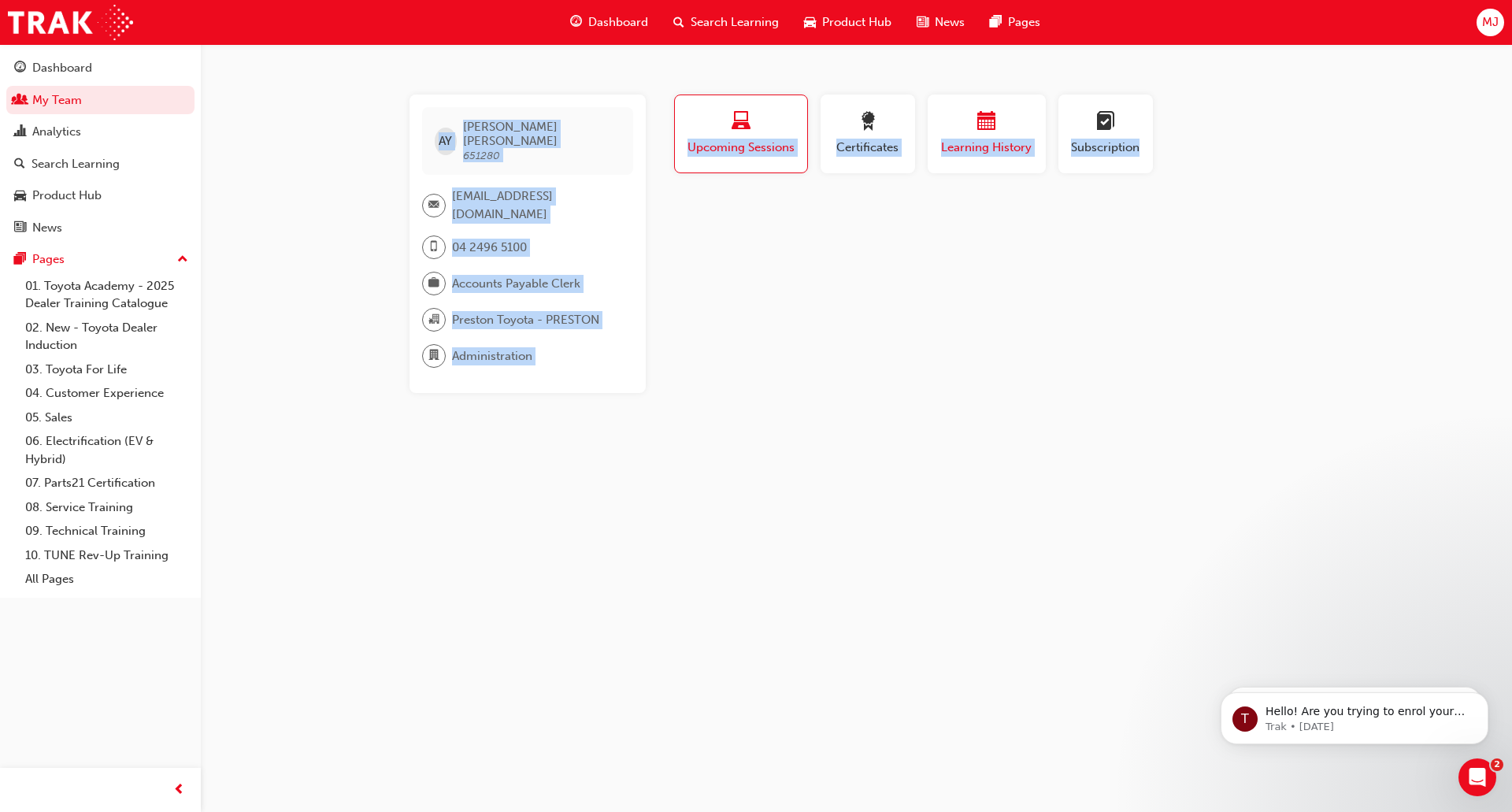
click at [993, 145] on span "Learning History" at bounding box center [987, 148] width 94 height 18
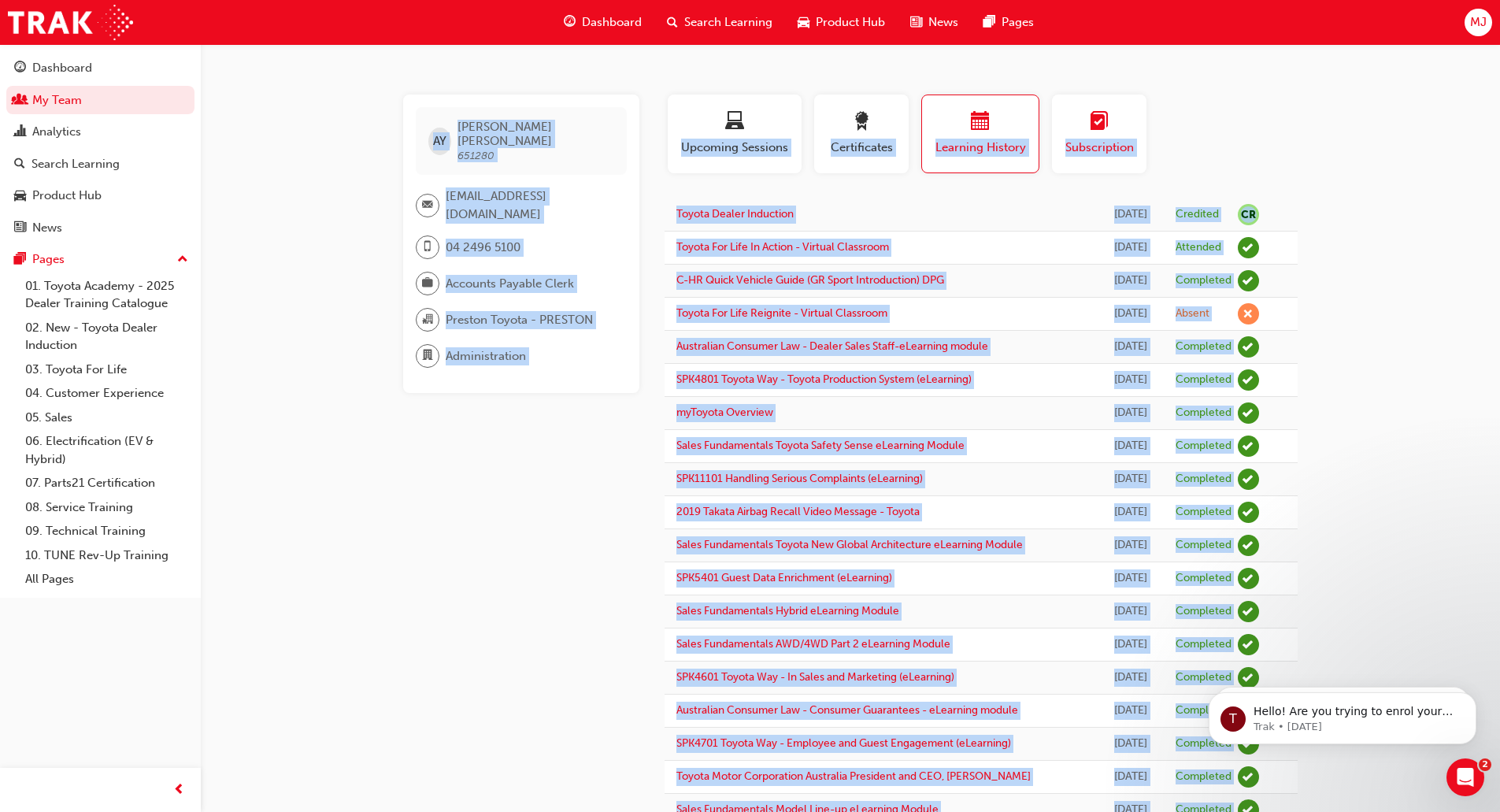
click at [1090, 135] on div "Subscription" at bounding box center [1098, 134] width 71 height 45
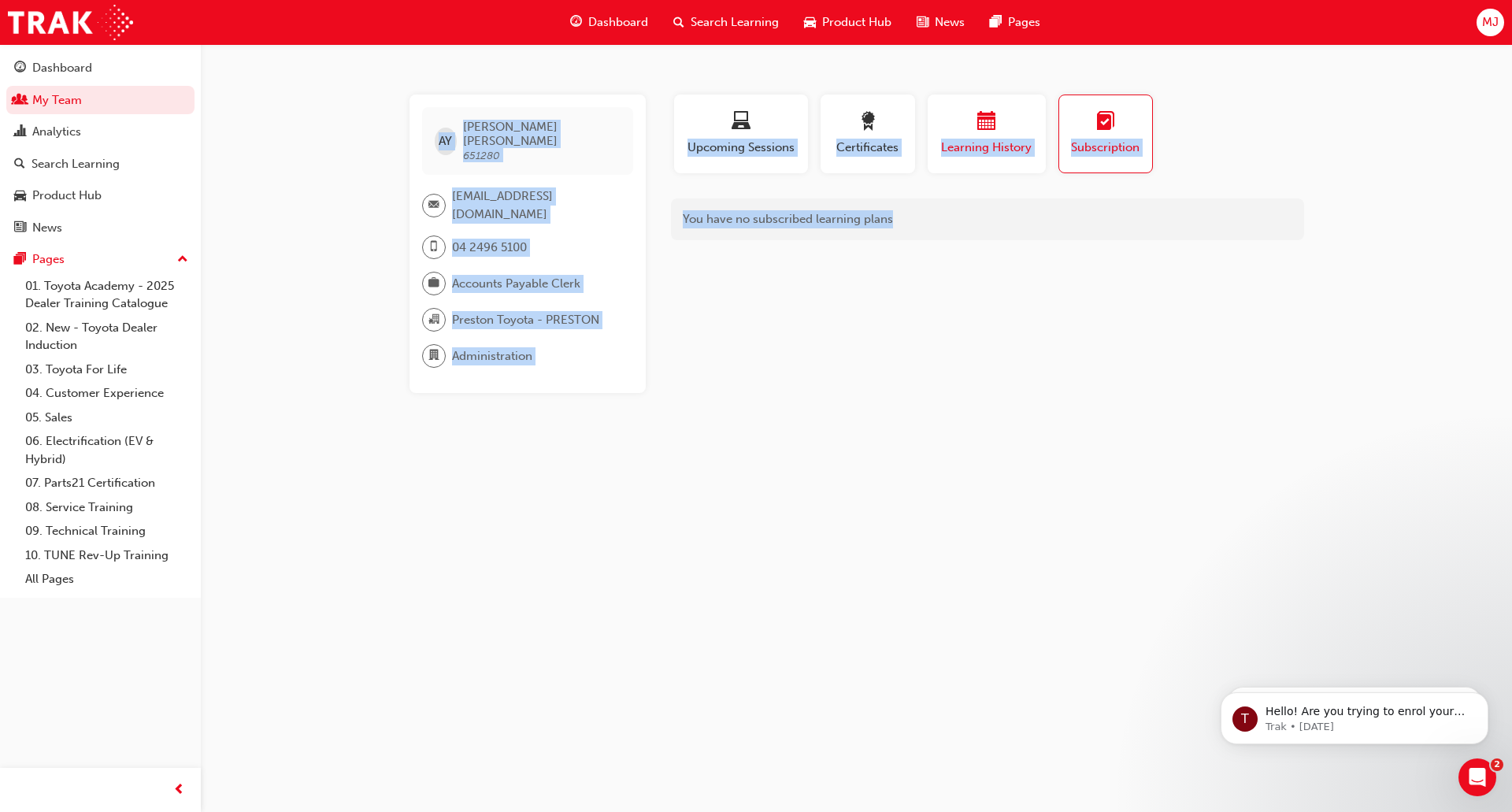
click at [1026, 138] on div "Learning History" at bounding box center [987, 134] width 94 height 45
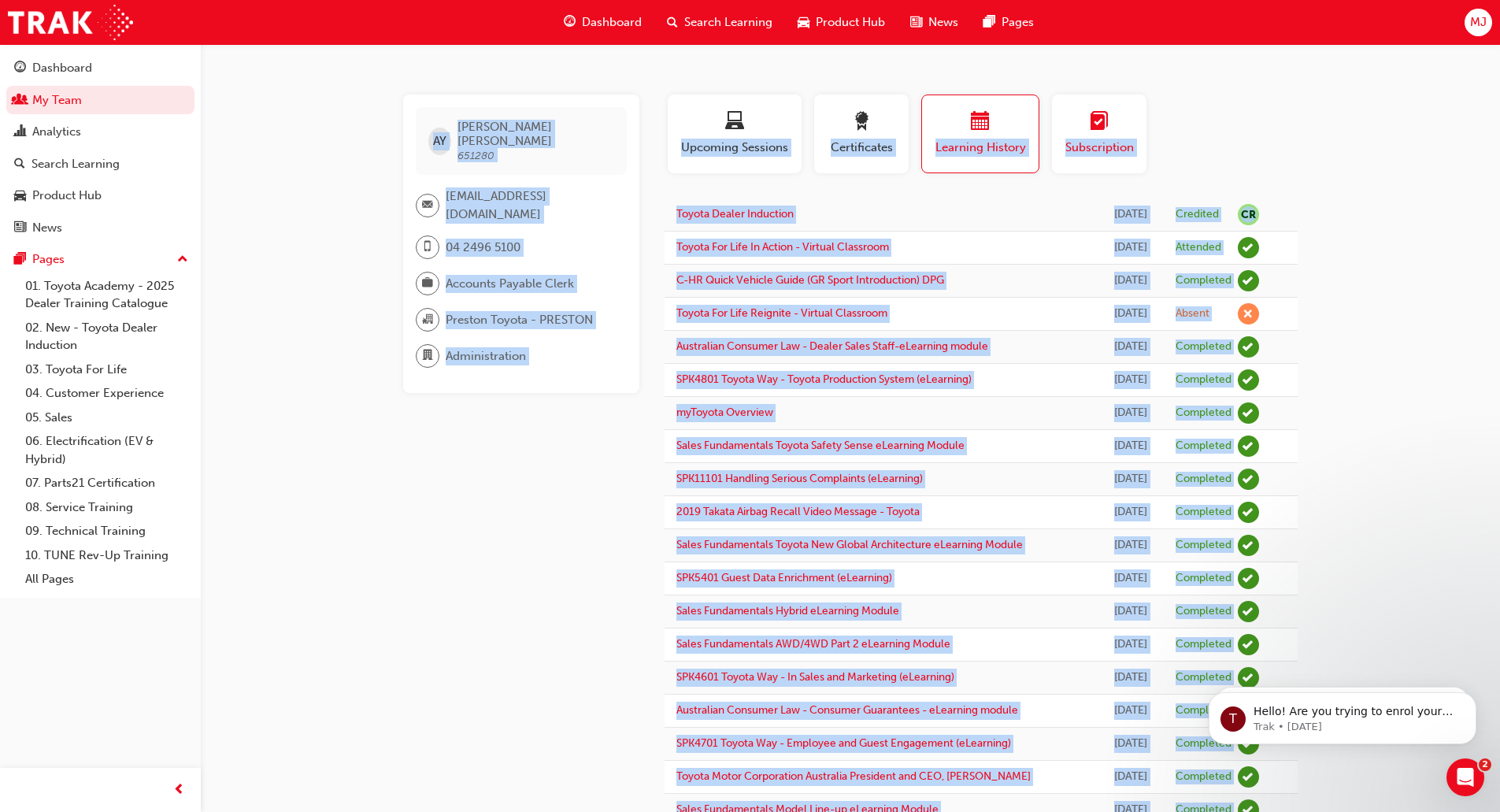
click at [1117, 135] on div "Subscription" at bounding box center [1098, 134] width 71 height 45
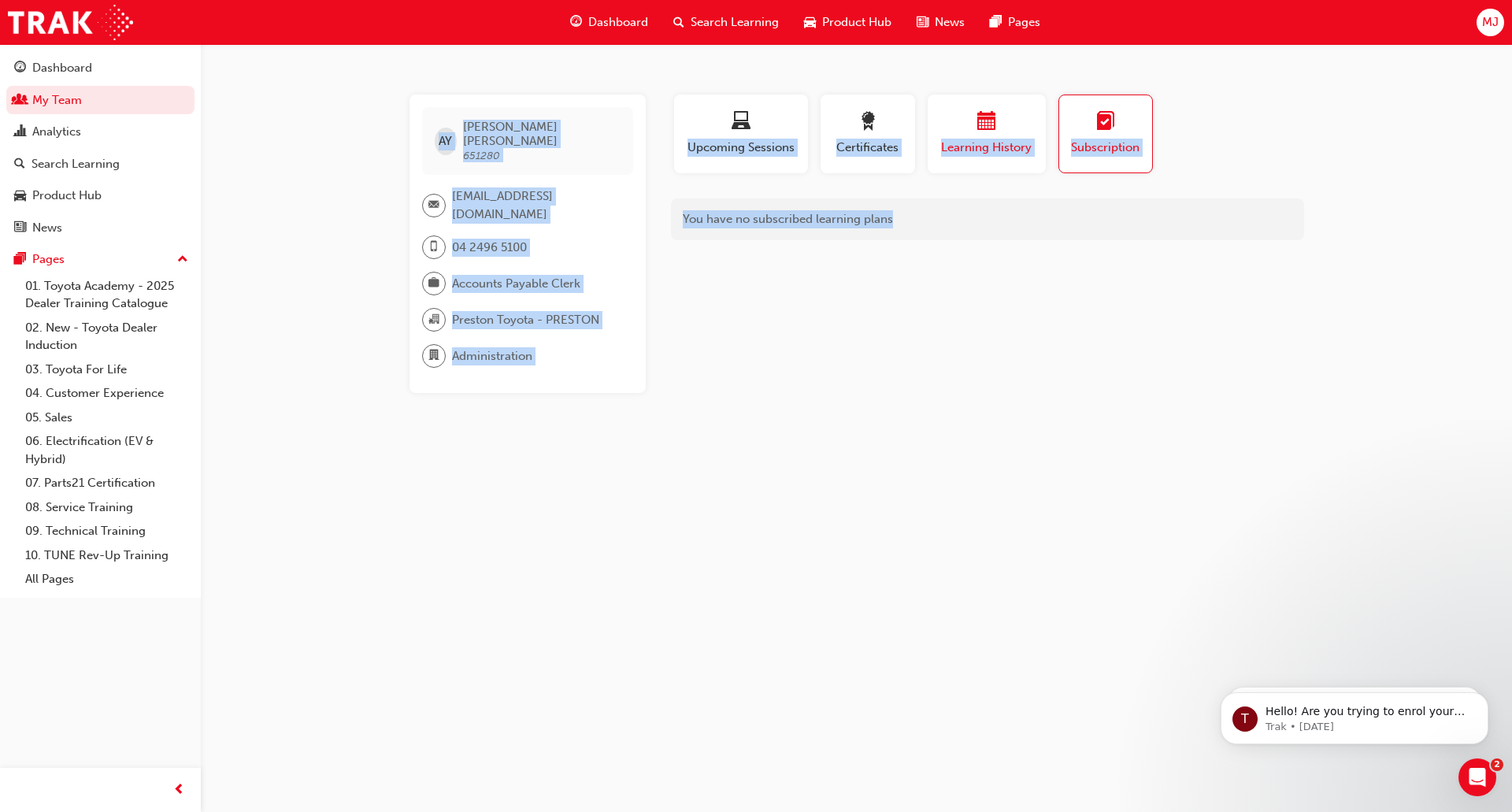
click at [1011, 138] on div "Learning History" at bounding box center [987, 134] width 94 height 45
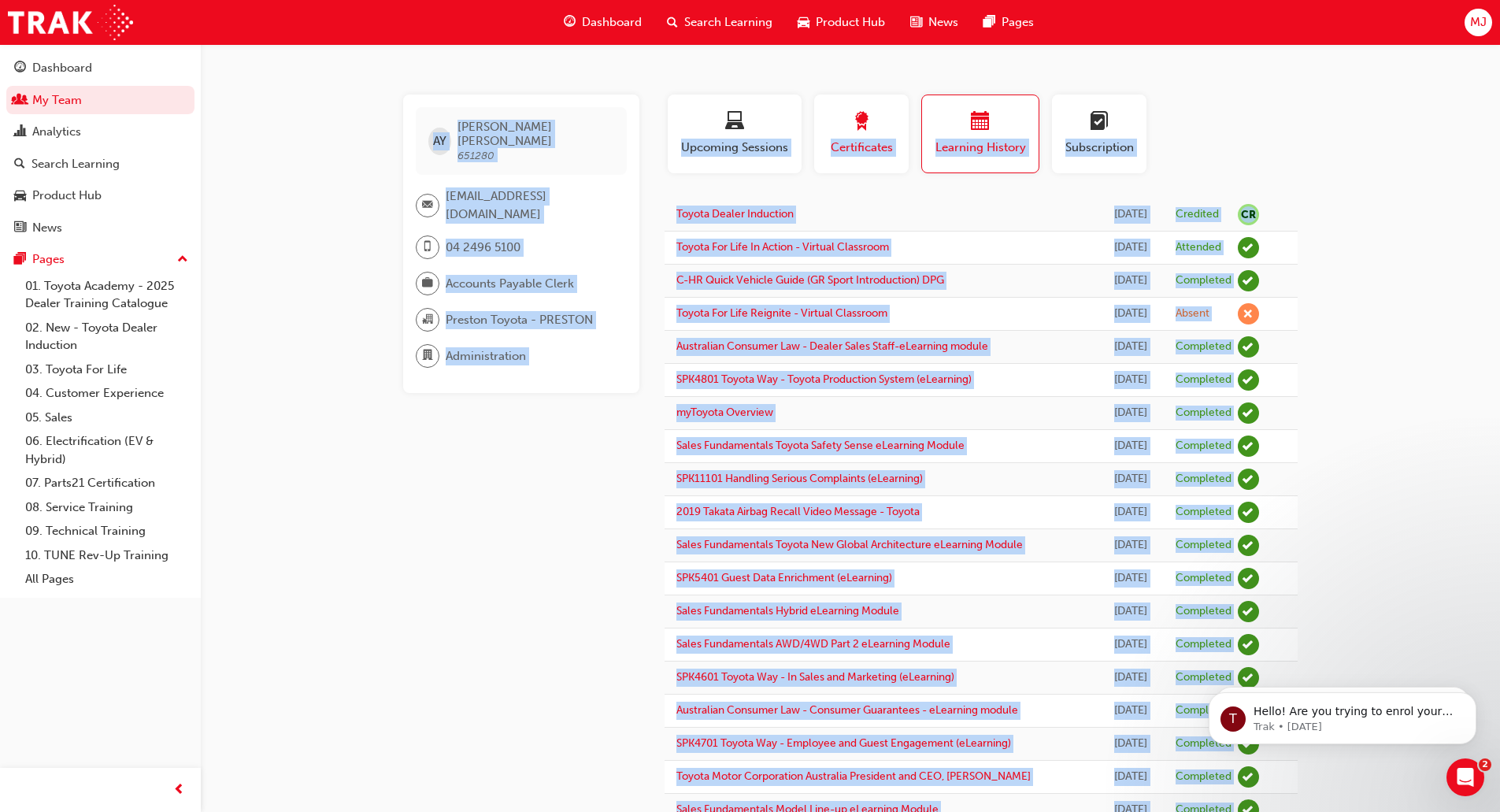
click at [881, 136] on div "Certificates" at bounding box center [861, 134] width 71 height 45
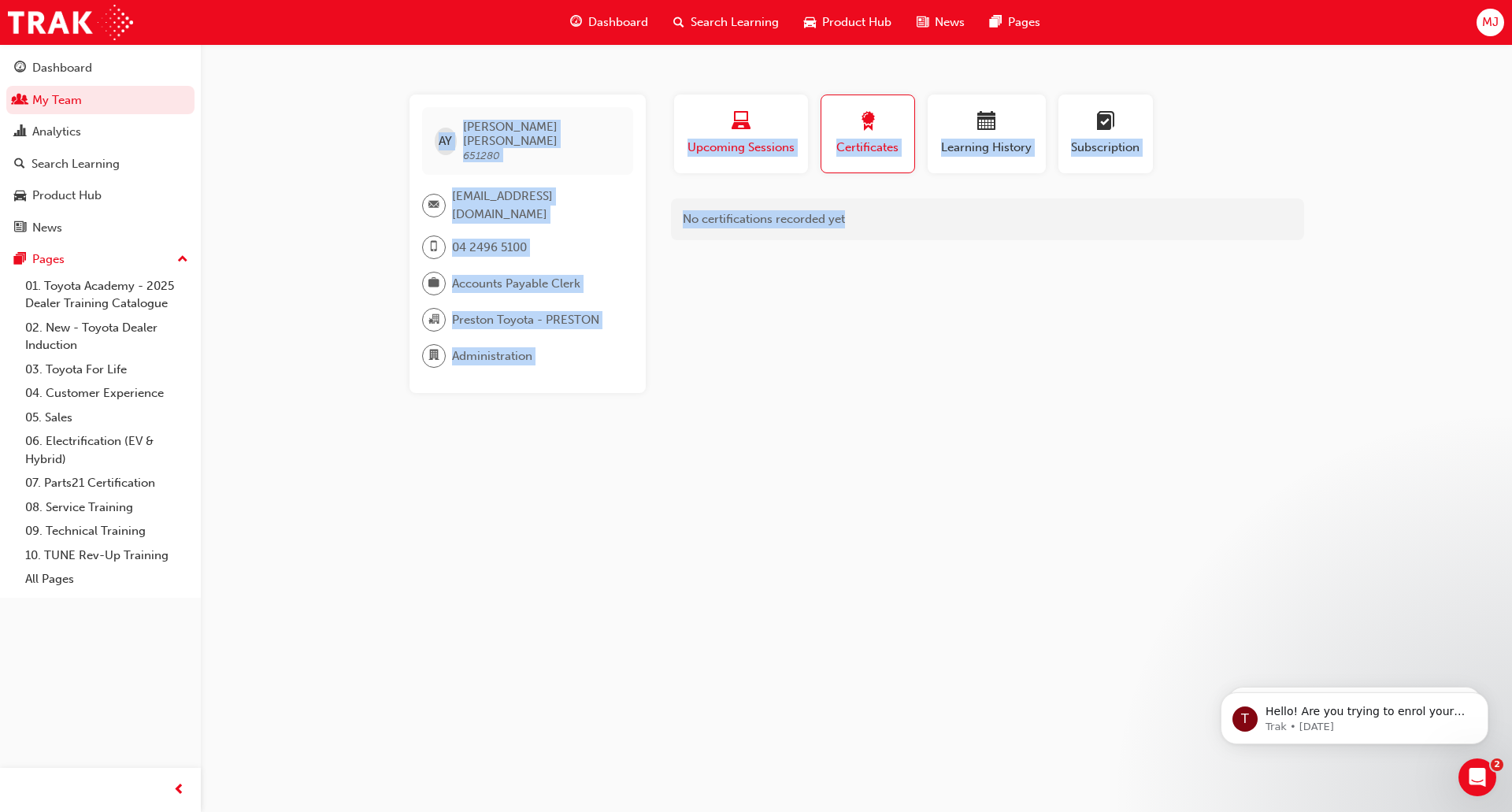
click at [749, 156] on span "Upcoming Sessions" at bounding box center [741, 148] width 110 height 18
click at [63, 104] on link "My Team" at bounding box center [101, 101] width 188 height 29
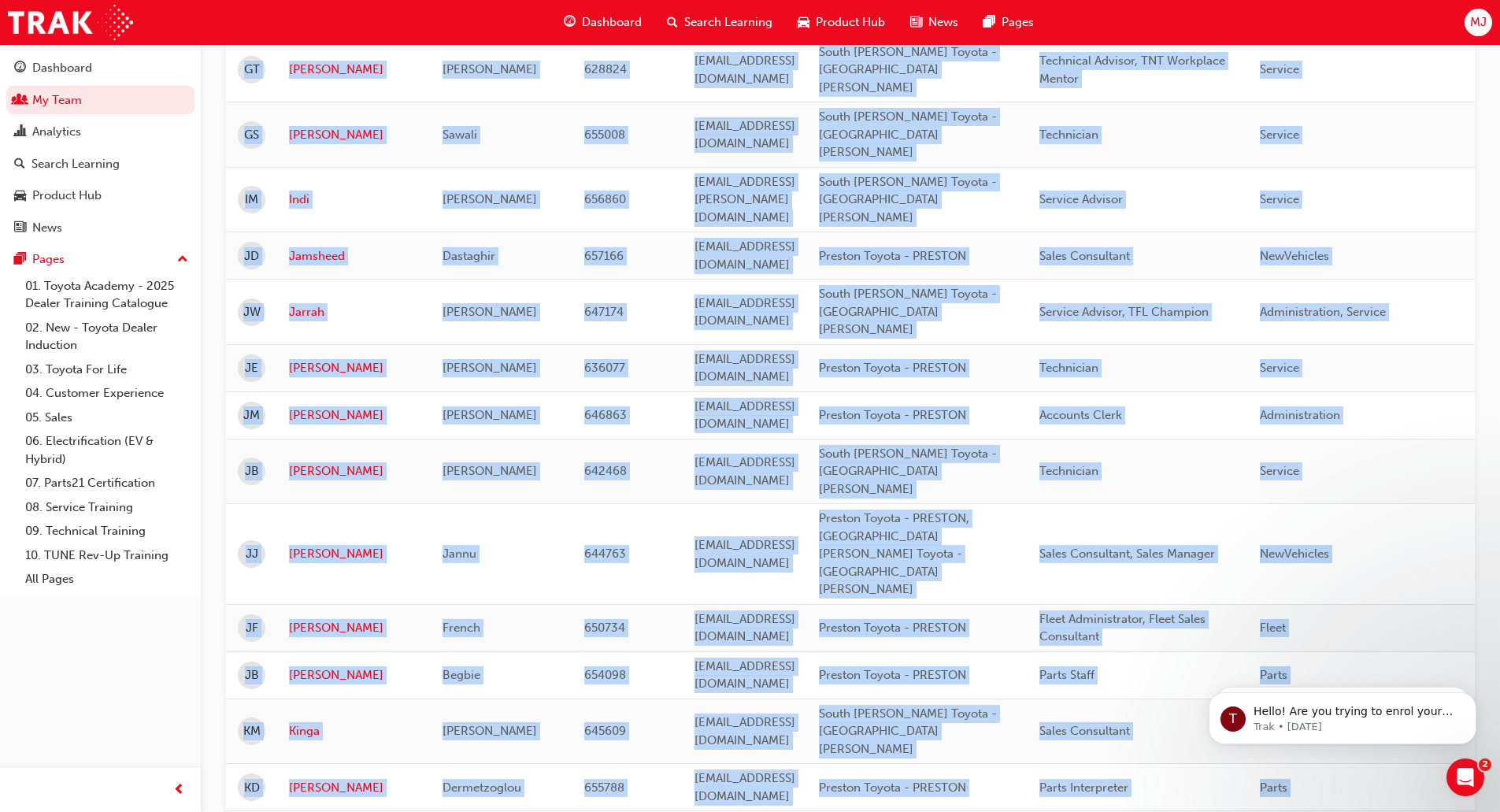
scroll to position [1568, 0]
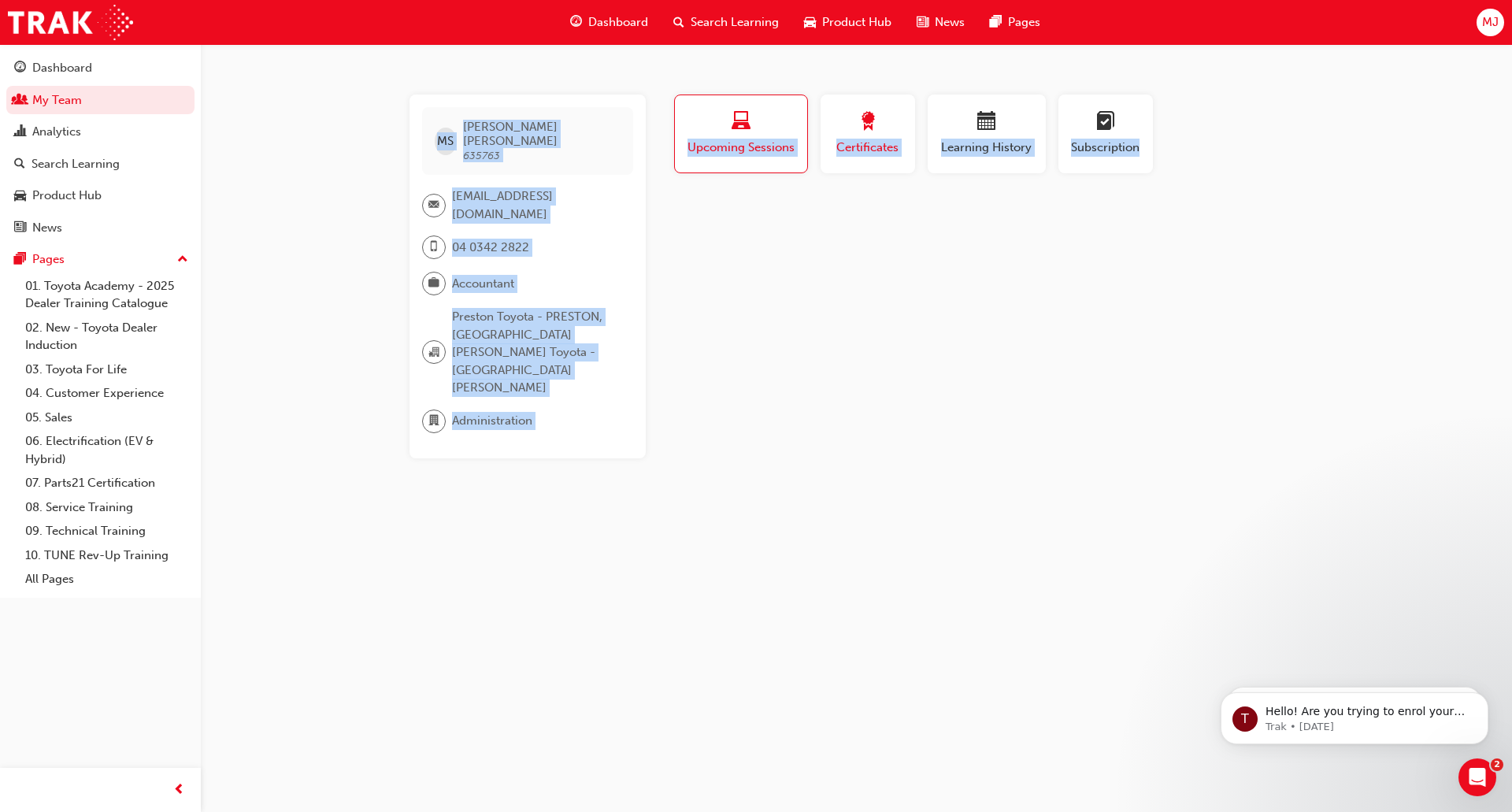
click at [869, 144] on span "Certificates" at bounding box center [868, 148] width 71 height 18
click at [972, 145] on span "Learning History" at bounding box center [987, 148] width 94 height 18
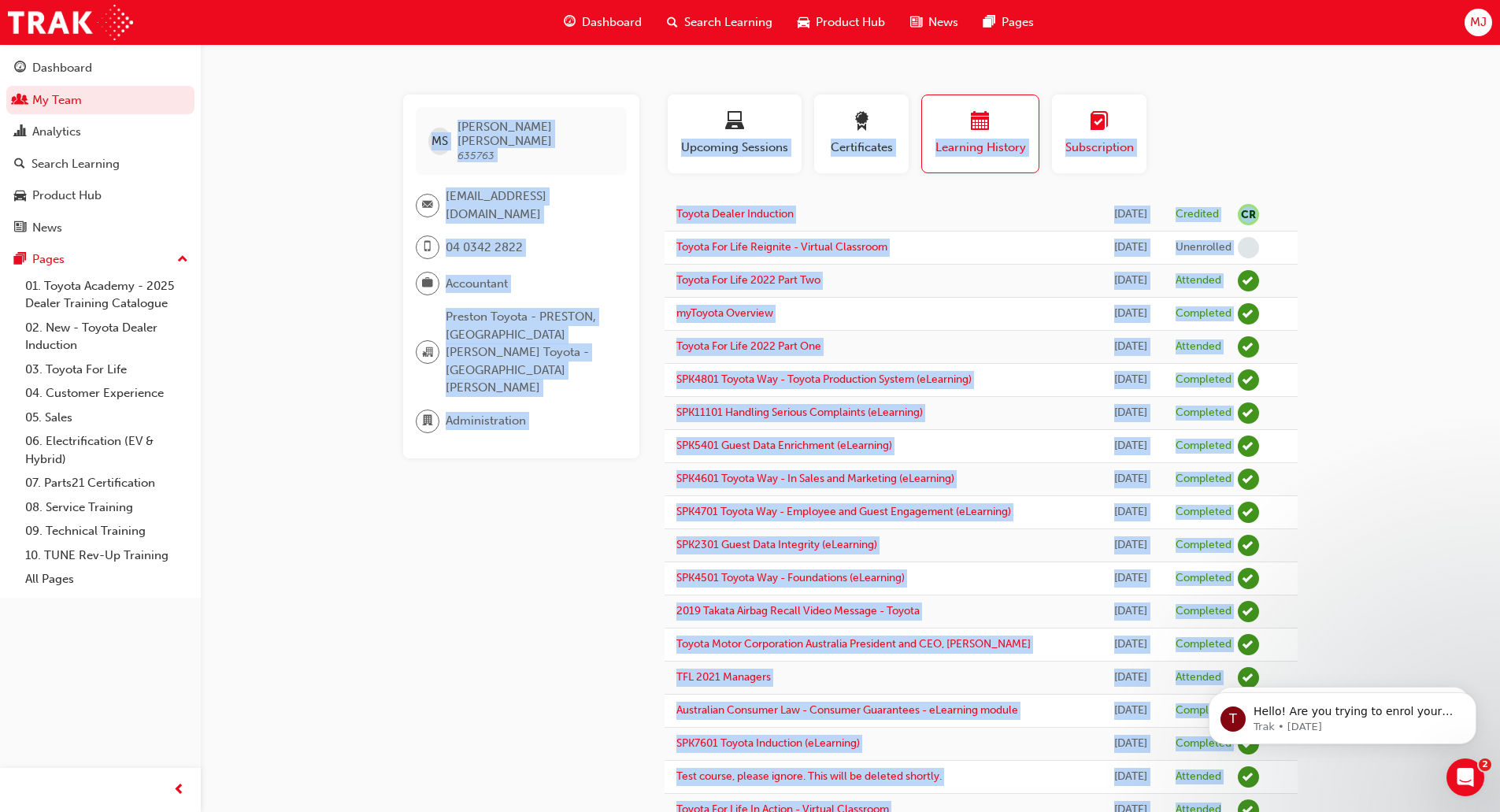
click at [1098, 130] on span "learningplan-icon" at bounding box center [1098, 122] width 19 height 21
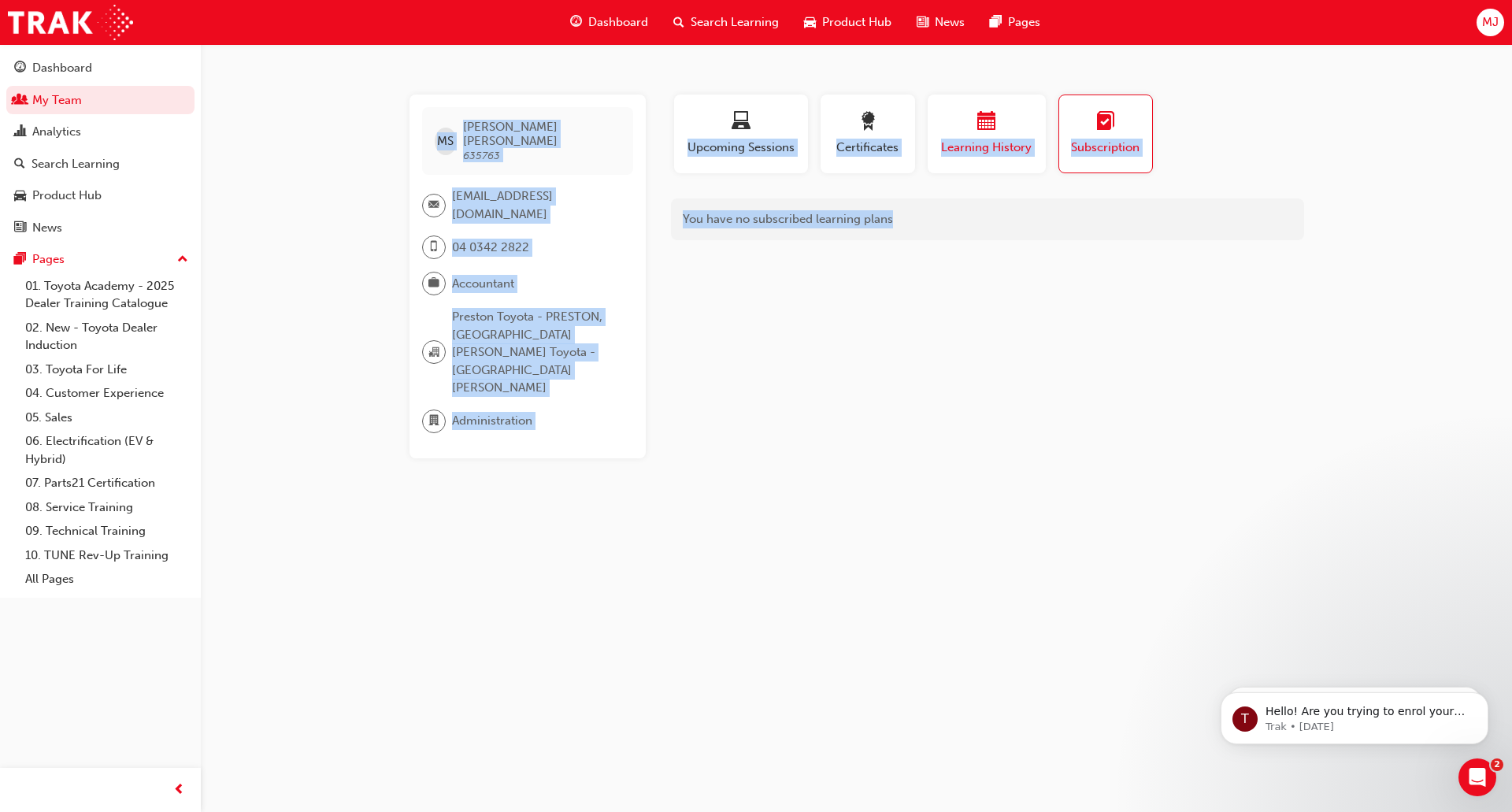
click at [1018, 133] on div "button" at bounding box center [987, 124] width 94 height 24
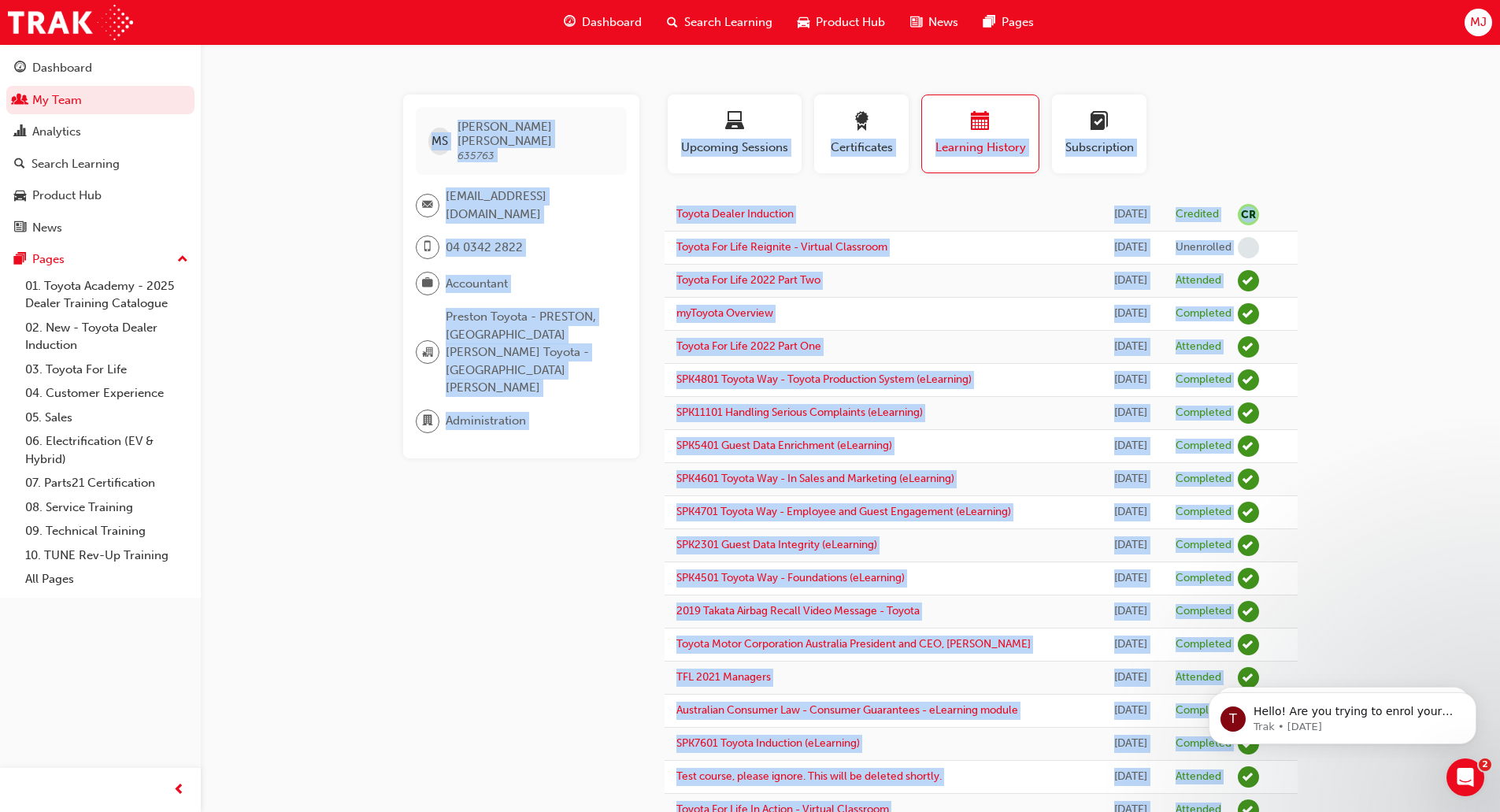
click at [1477, 22] on span "MJ" at bounding box center [1478, 22] width 16 height 18
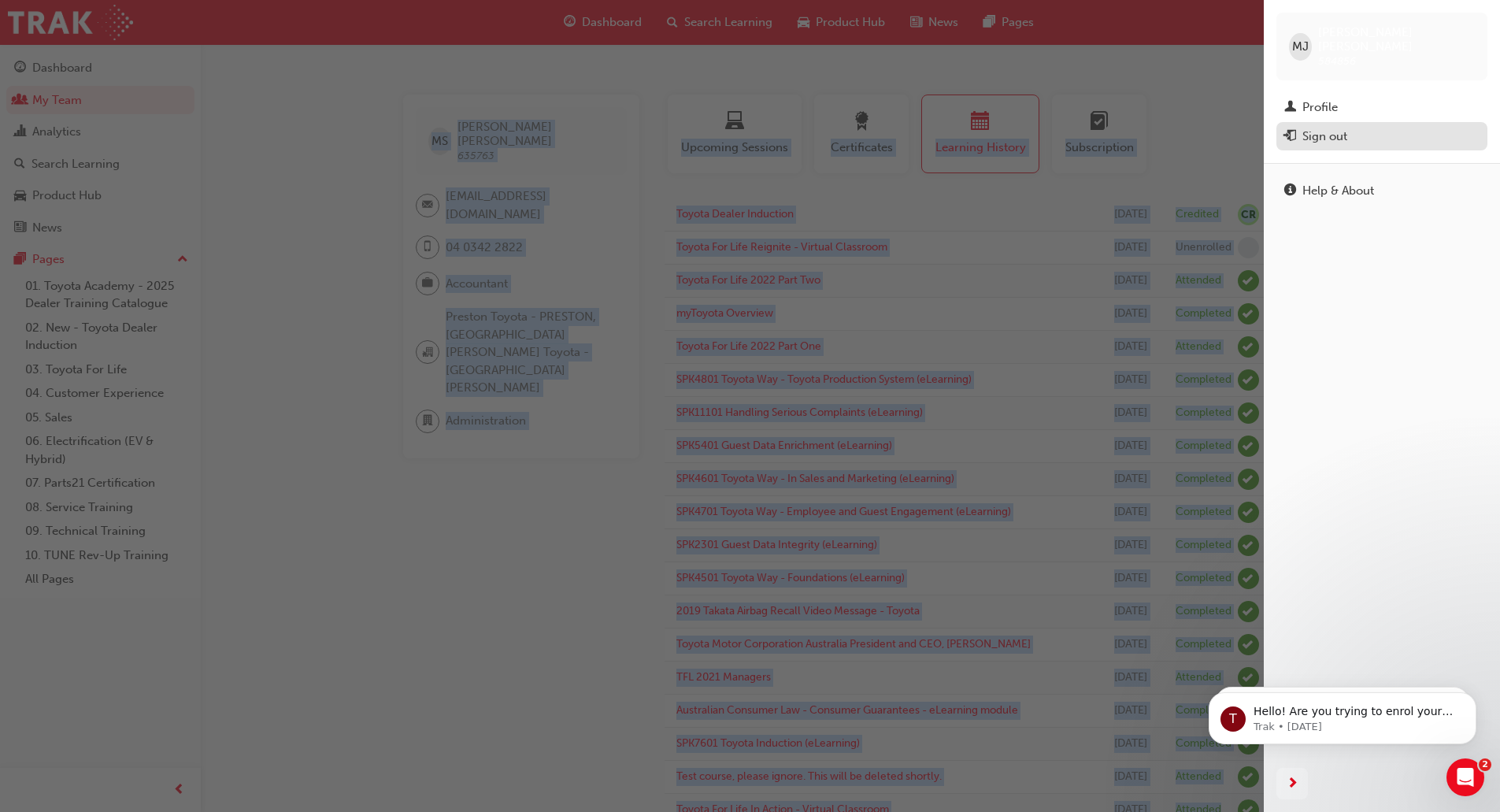
click at [1315, 127] on div "Sign out" at bounding box center [1324, 136] width 45 height 18
